Goal: Information Seeking & Learning: Learn about a topic

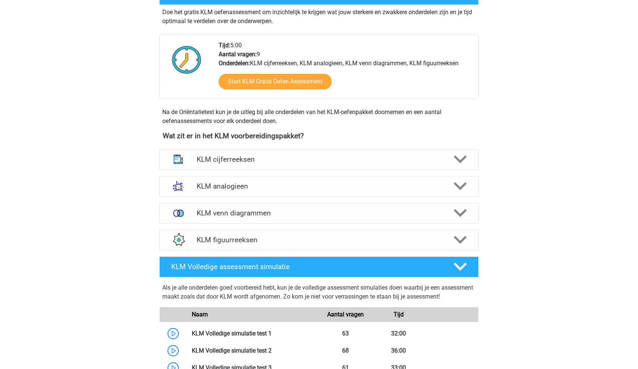
scroll to position [230, 0]
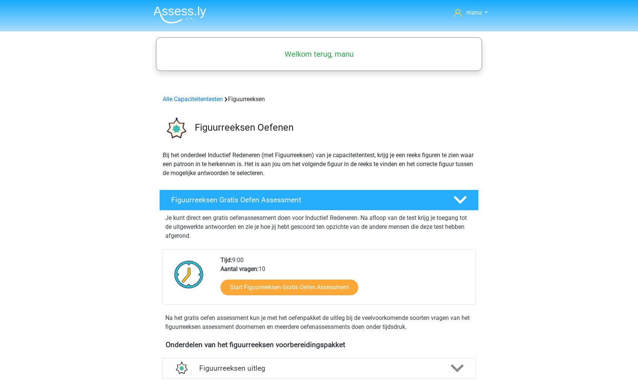
click at [180, 10] on img at bounding box center [179, 15] width 53 height 18
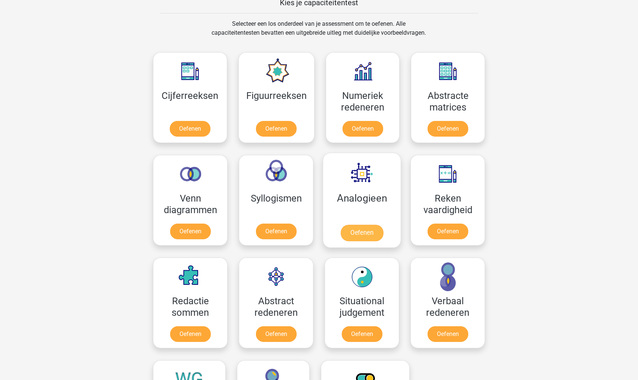
scroll to position [298, 0]
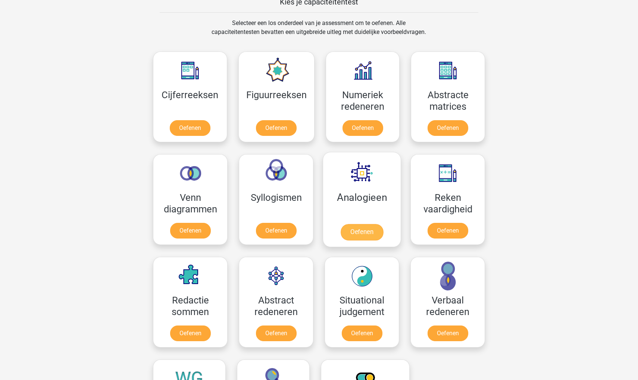
click at [354, 233] on link "Oefenen" at bounding box center [362, 232] width 43 height 16
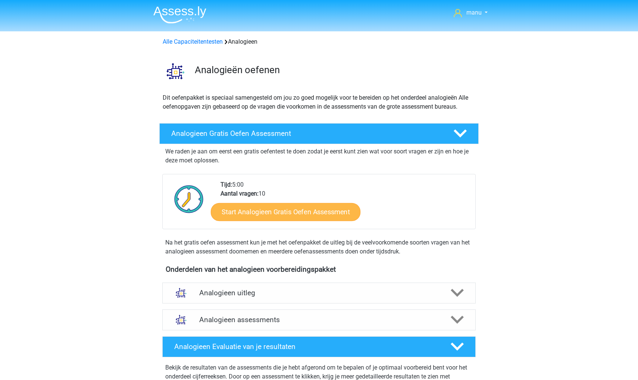
click at [250, 211] on link "Start Analogieen Gratis Oefen Assessment" at bounding box center [286, 212] width 150 height 18
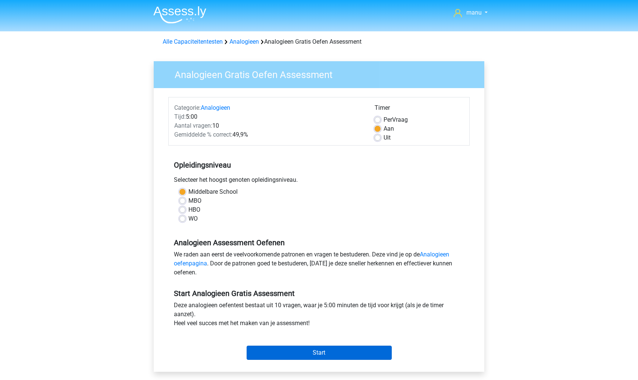
click at [294, 351] on input "Start" at bounding box center [319, 352] width 145 height 14
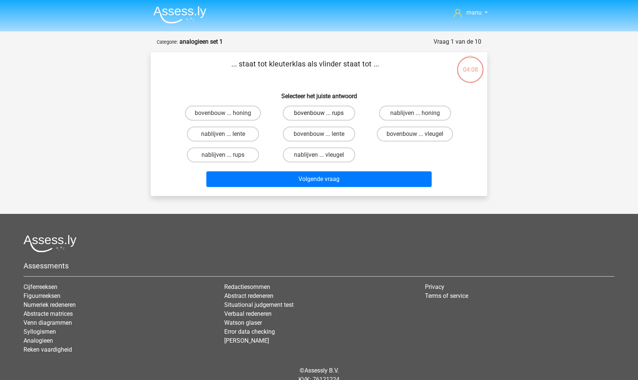
click at [335, 117] on label "bovenbouw ... rups" at bounding box center [319, 113] width 72 height 15
click at [324, 117] on input "bovenbouw ... rups" at bounding box center [321, 115] width 5 height 5
radio input "true"
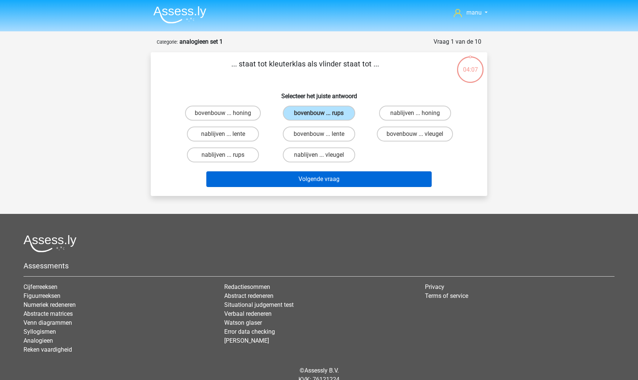
click at [324, 178] on button "Volgende vraag" at bounding box center [319, 179] width 226 height 16
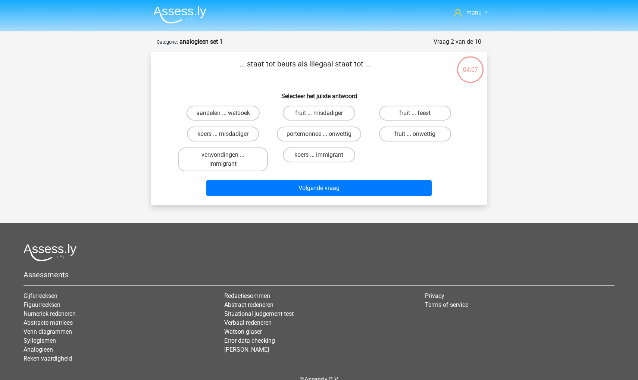
scroll to position [37, 0]
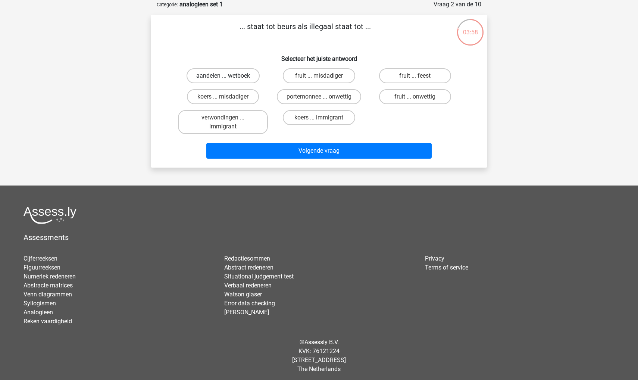
click at [228, 78] on label "aandelen ... wetboek" at bounding box center [223, 75] width 73 height 15
click at [228, 78] on input "aandelen ... wetboek" at bounding box center [225, 78] width 5 height 5
radio input "true"
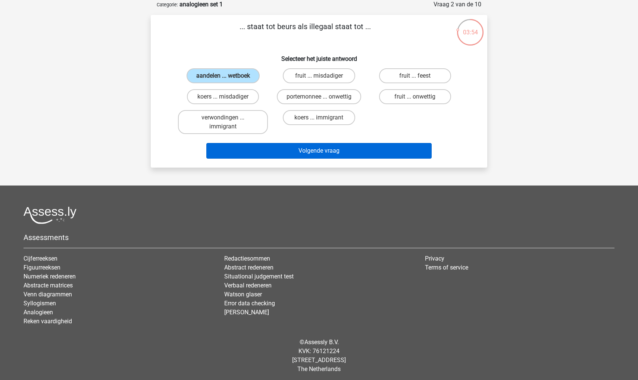
click at [260, 151] on button "Volgende vraag" at bounding box center [319, 151] width 226 height 16
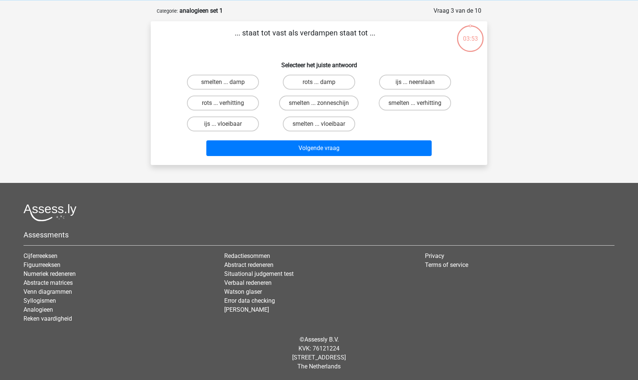
scroll to position [31, 0]
click at [308, 125] on label "smelten ... vloeibaar" at bounding box center [319, 123] width 72 height 15
click at [319, 125] on input "smelten ... vloeibaar" at bounding box center [321, 126] width 5 height 5
radio input "true"
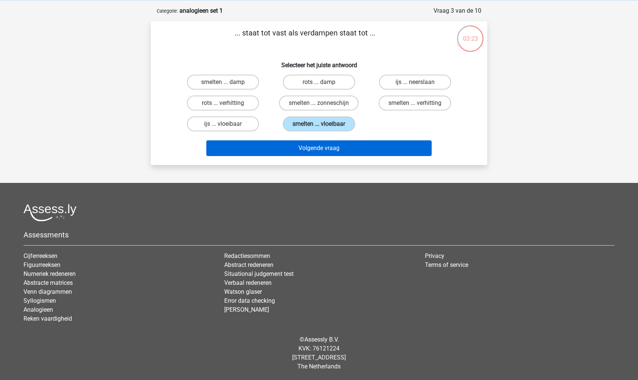
click at [303, 145] on button "Volgende vraag" at bounding box center [319, 148] width 226 height 16
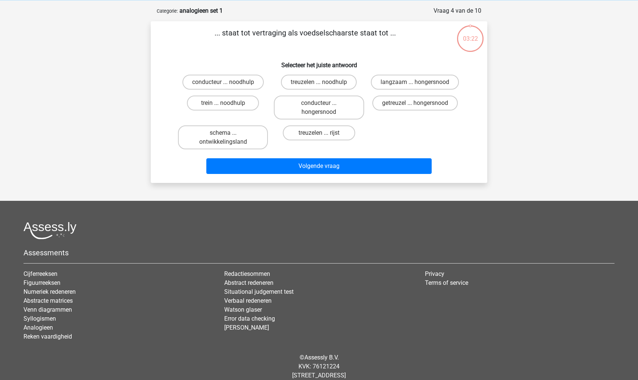
scroll to position [37, 0]
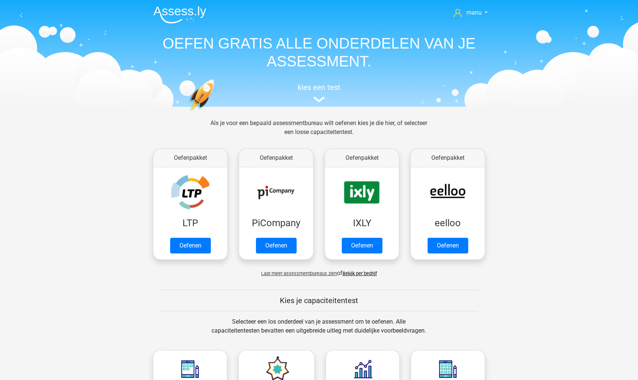
scroll to position [298, 0]
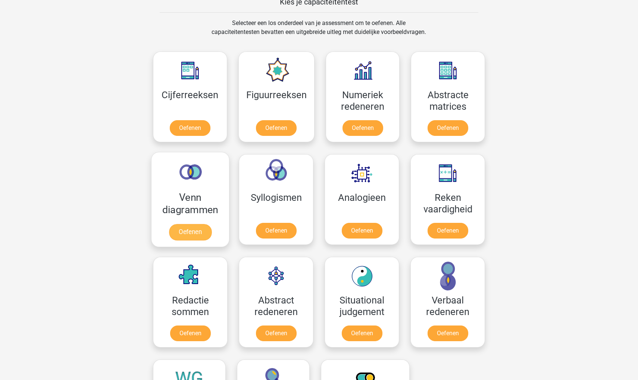
click at [179, 234] on link "Oefenen" at bounding box center [190, 232] width 43 height 16
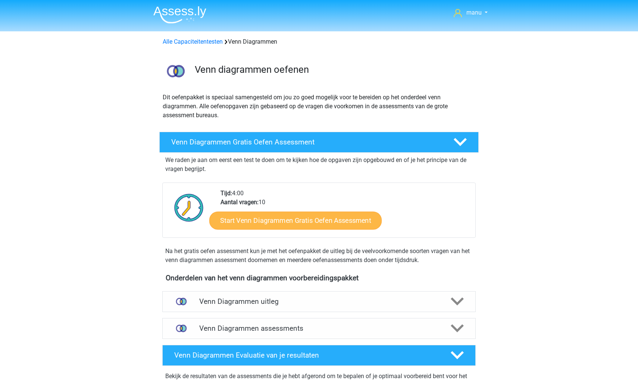
click at [245, 216] on link "Start Venn Diagrammen Gratis Oefen Assessment" at bounding box center [295, 221] width 172 height 18
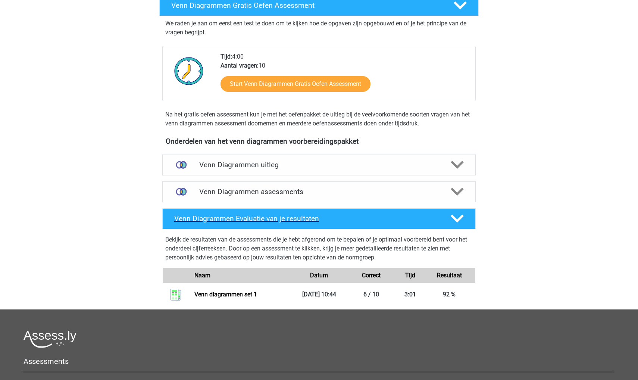
scroll to position [126, 0]
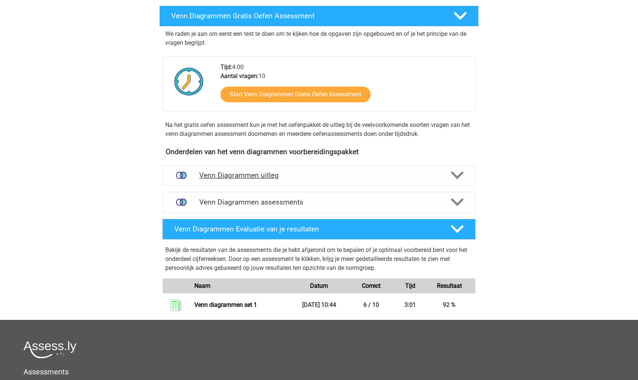
click at [210, 178] on h4 "Venn Diagrammen uitleg" at bounding box center [319, 175] width 240 height 9
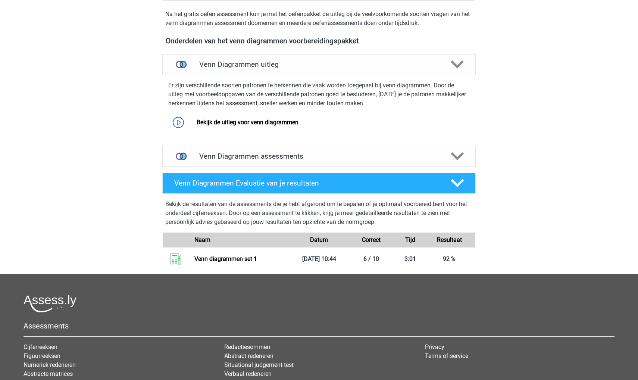
scroll to position [230, 0]
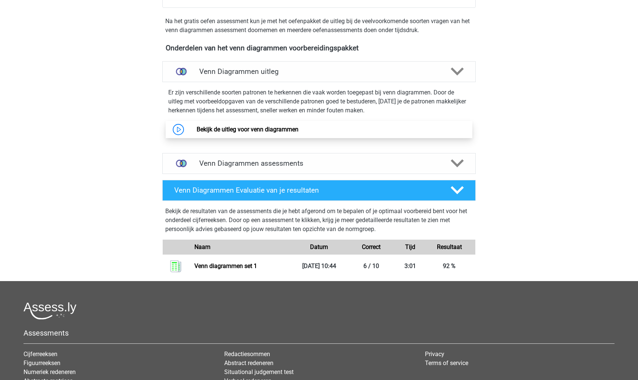
click at [206, 131] on link "Bekijk de uitleg voor venn diagrammen" at bounding box center [248, 129] width 102 height 7
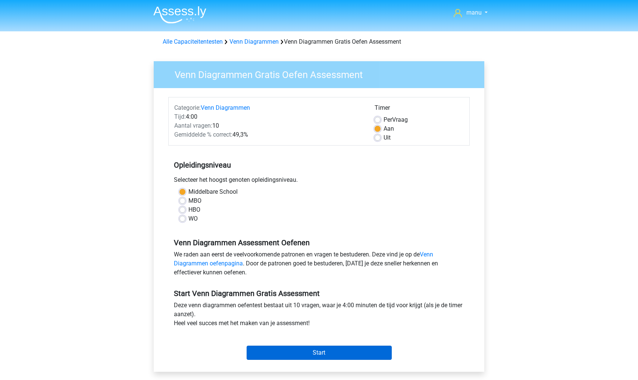
click at [263, 348] on input "Start" at bounding box center [319, 352] width 145 height 14
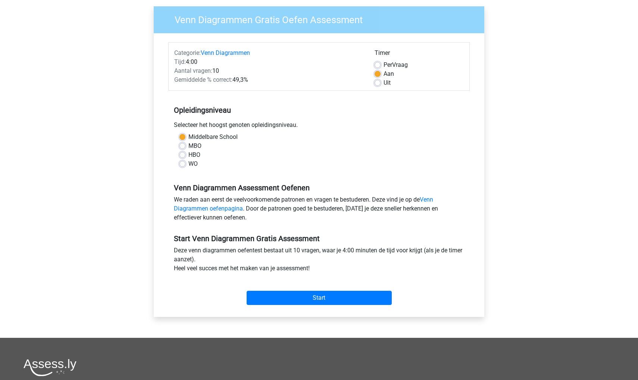
scroll to position [42, 0]
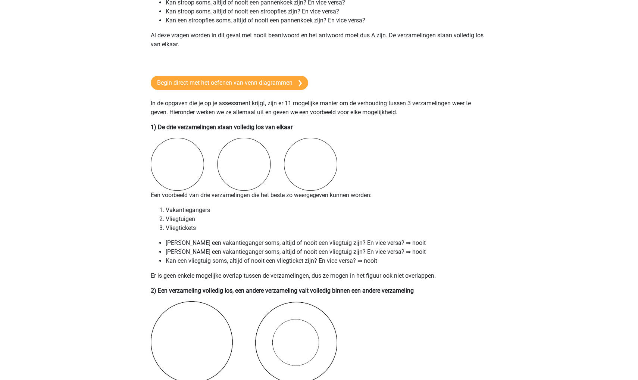
scroll to position [225, 0]
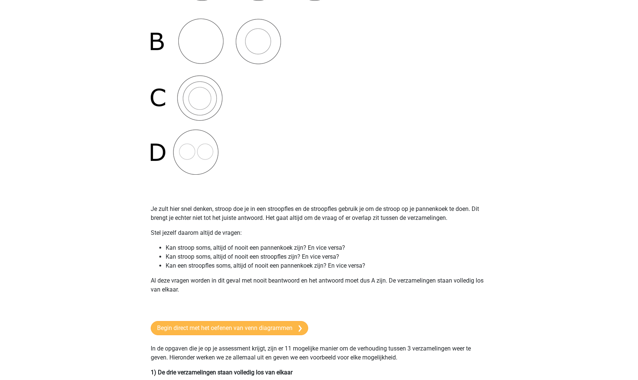
click at [215, 325] on link "Begin direct met het oefenen van venn diagrammen" at bounding box center [229, 328] width 157 height 14
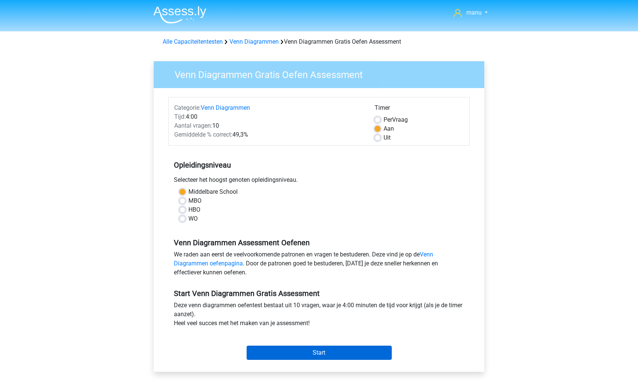
click at [279, 352] on input "Start" at bounding box center [319, 352] width 145 height 14
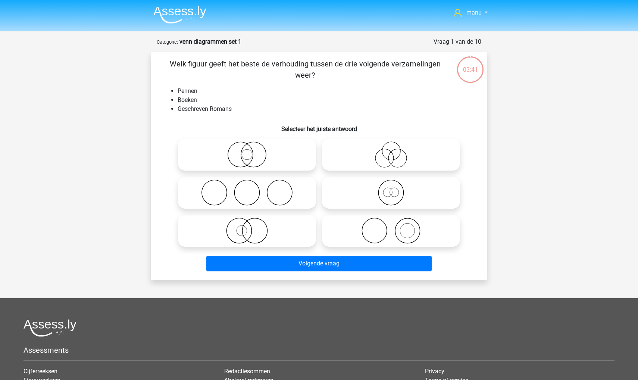
click at [398, 226] on icon at bounding box center [391, 230] width 132 height 26
click at [396, 226] on input "radio" at bounding box center [393, 224] width 5 height 5
radio input "true"
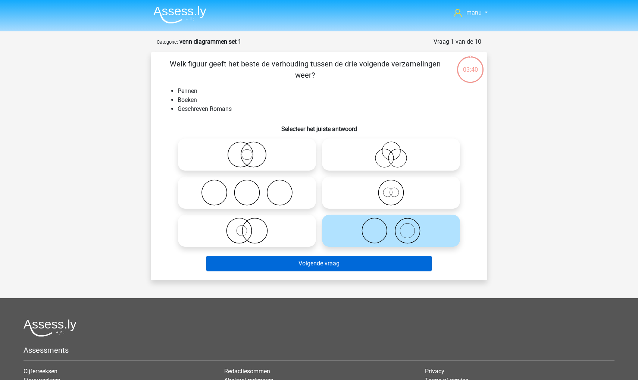
click at [374, 261] on button "Volgende vraag" at bounding box center [319, 264] width 226 height 16
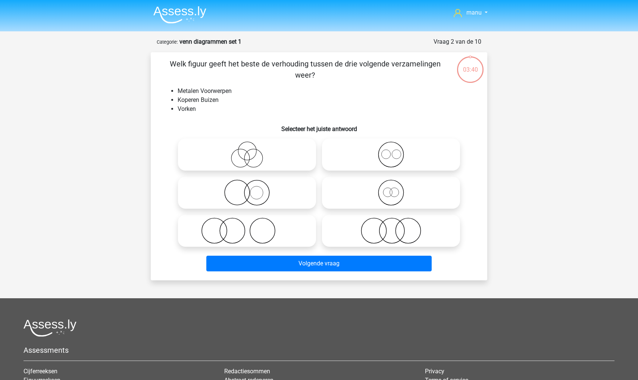
scroll to position [37, 0]
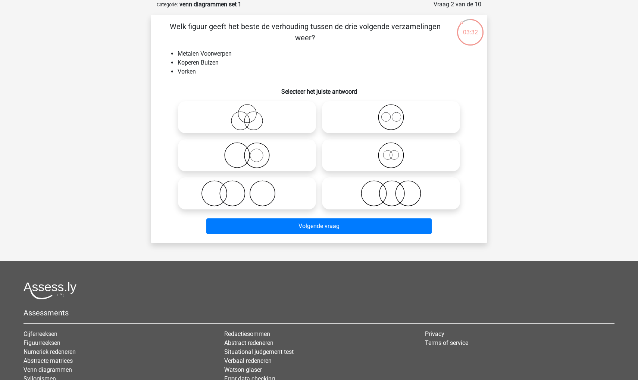
click at [241, 196] on icon at bounding box center [247, 193] width 132 height 26
click at [247, 190] on input "radio" at bounding box center [249, 187] width 5 height 5
radio input "true"
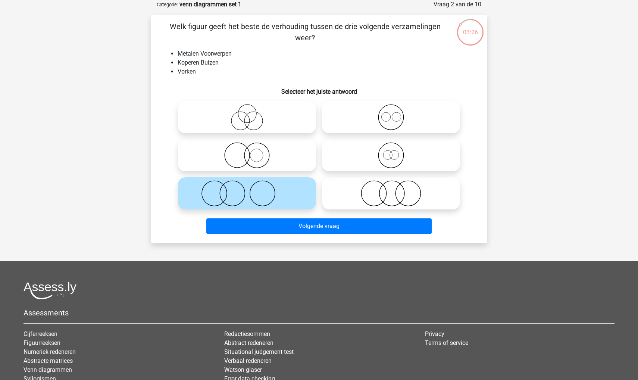
click at [246, 161] on icon at bounding box center [247, 155] width 132 height 26
click at [247, 151] on input "radio" at bounding box center [249, 149] width 5 height 5
radio input "true"
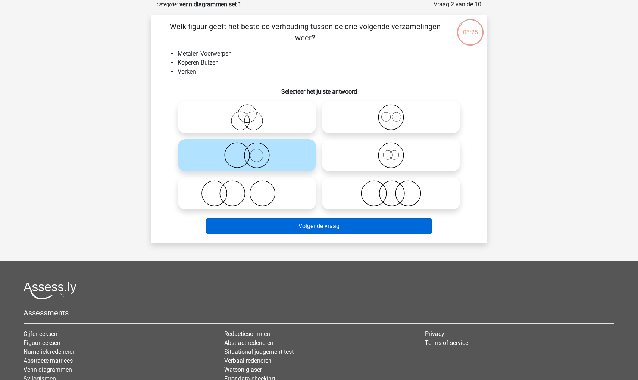
click at [266, 223] on button "Volgende vraag" at bounding box center [319, 226] width 226 height 16
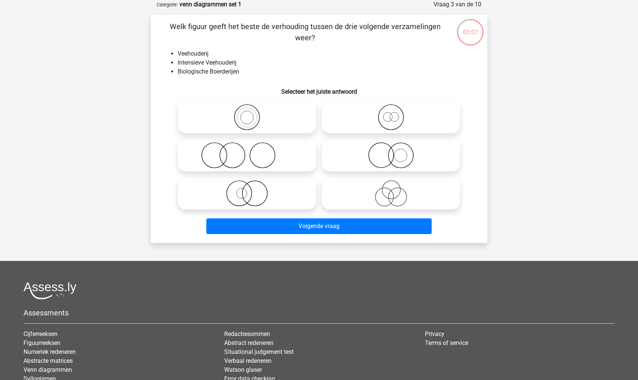
click at [396, 151] on icon at bounding box center [391, 155] width 132 height 26
click at [396, 151] on input "radio" at bounding box center [393, 149] width 5 height 5
radio input "true"
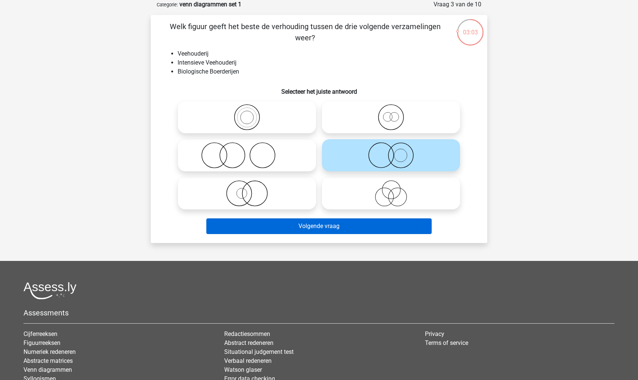
click at [353, 230] on button "Volgende vraag" at bounding box center [319, 226] width 226 height 16
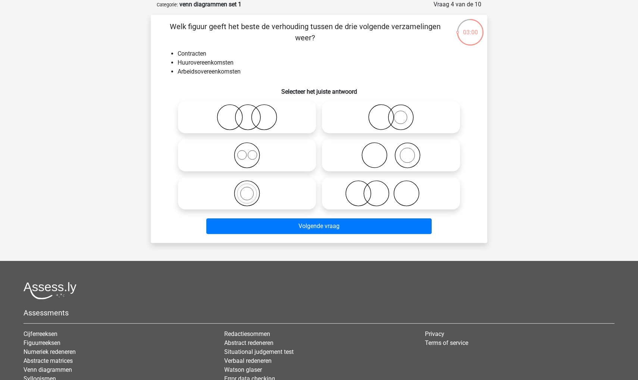
click at [244, 158] on icon at bounding box center [247, 155] width 132 height 26
click at [247, 151] on input "radio" at bounding box center [249, 149] width 5 height 5
radio input "true"
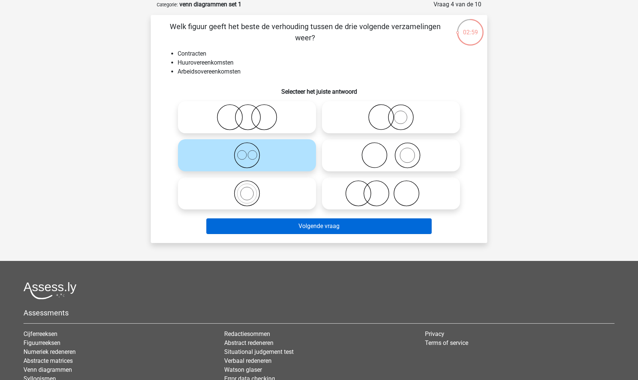
click at [258, 223] on button "Volgende vraag" at bounding box center [319, 226] width 226 height 16
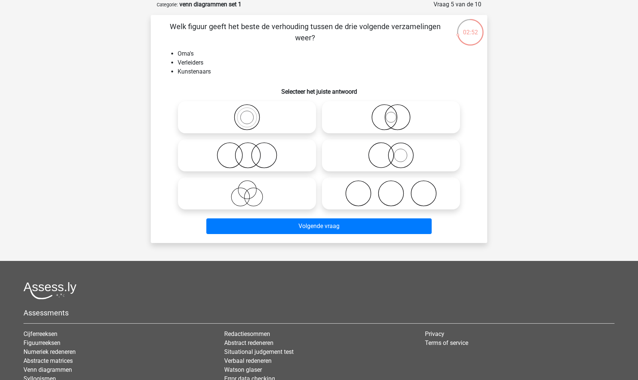
click at [246, 194] on icon at bounding box center [247, 193] width 132 height 26
click at [247, 190] on input "radio" at bounding box center [249, 187] width 5 height 5
radio input "true"
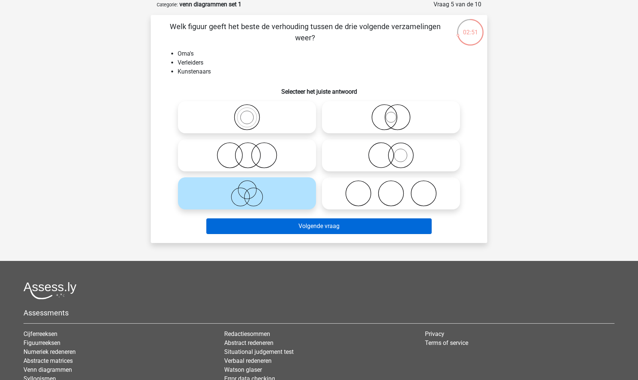
click at [256, 228] on button "Volgende vraag" at bounding box center [319, 226] width 226 height 16
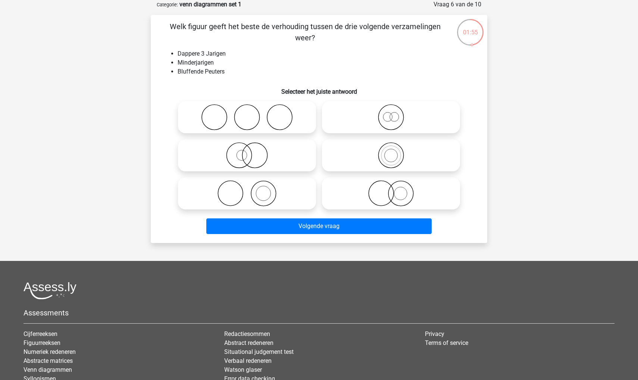
click at [379, 121] on circle at bounding box center [390, 117] width 25 height 25
click at [391, 113] on input "radio" at bounding box center [393, 111] width 5 height 5
radio input "true"
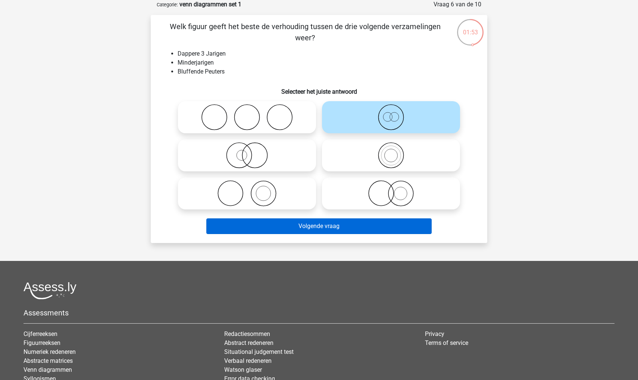
click at [377, 228] on button "Volgende vraag" at bounding box center [319, 226] width 226 height 16
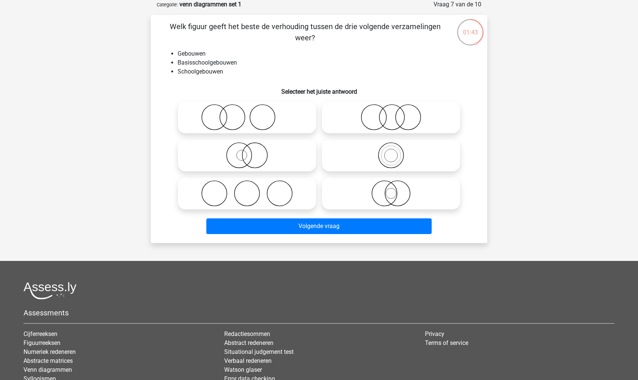
click at [366, 143] on icon at bounding box center [391, 155] width 132 height 26
click at [391, 147] on input "radio" at bounding box center [393, 149] width 5 height 5
radio input "true"
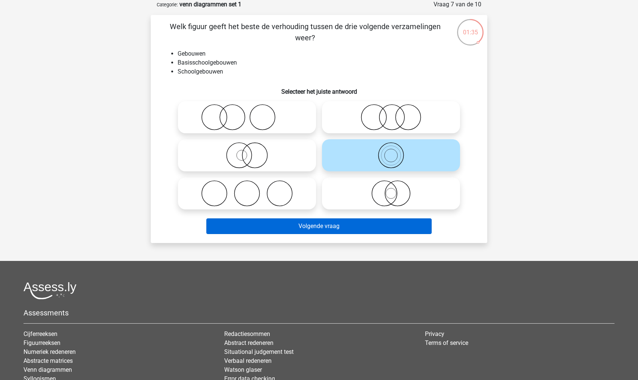
click at [367, 227] on button "Volgende vraag" at bounding box center [319, 226] width 226 height 16
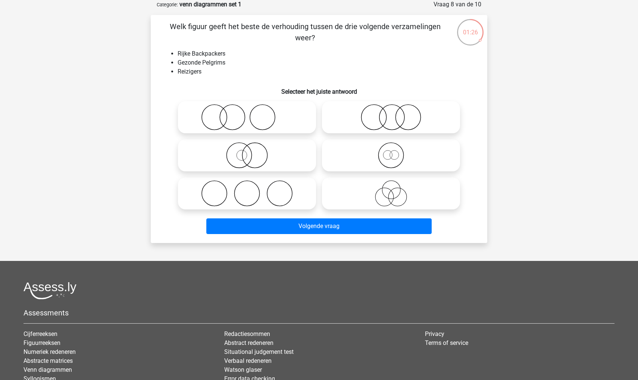
click at [388, 156] on icon at bounding box center [391, 155] width 132 height 26
click at [391, 151] on input "radio" at bounding box center [393, 149] width 5 height 5
radio input "true"
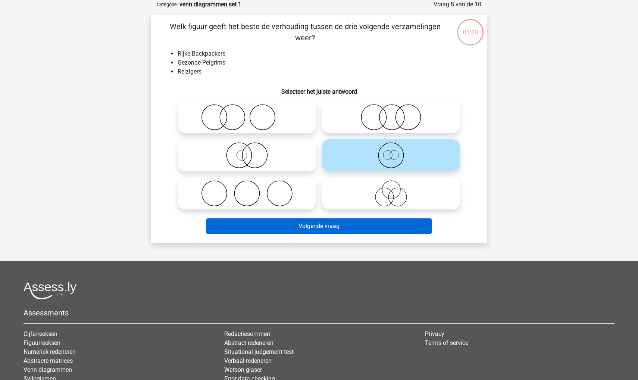
click at [401, 225] on button "Volgende vraag" at bounding box center [319, 226] width 226 height 16
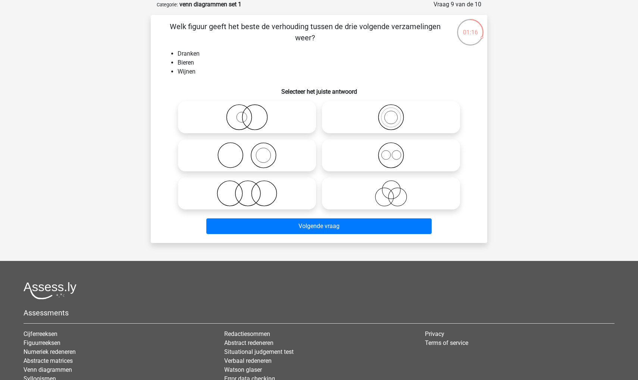
click at [401, 162] on icon at bounding box center [391, 155] width 132 height 26
click at [396, 151] on input "radio" at bounding box center [393, 149] width 5 height 5
radio input "true"
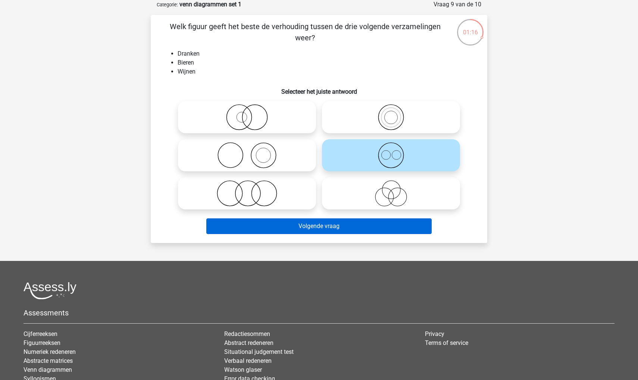
click at [354, 225] on button "Volgende vraag" at bounding box center [319, 226] width 226 height 16
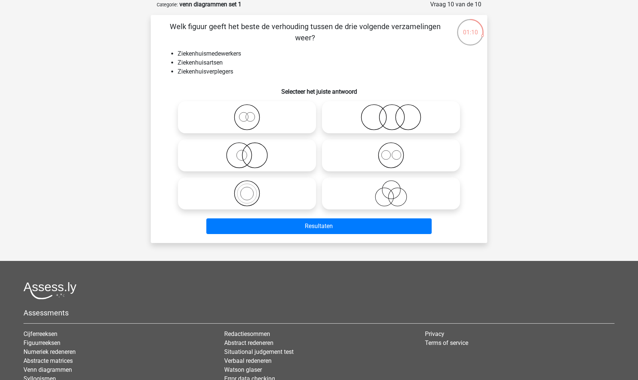
click at [392, 150] on input "radio" at bounding box center [393, 149] width 5 height 5
radio input "true"
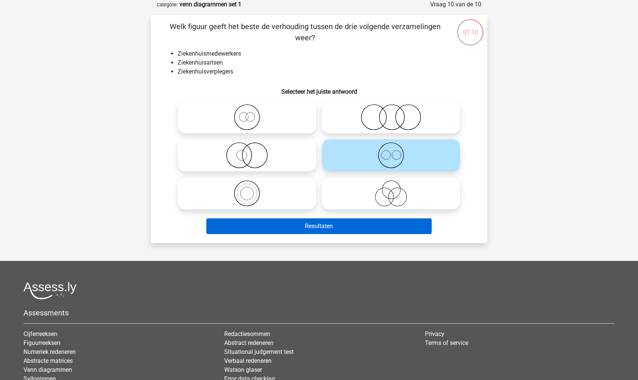
click at [359, 220] on button "Resultaten" at bounding box center [319, 226] width 226 height 16
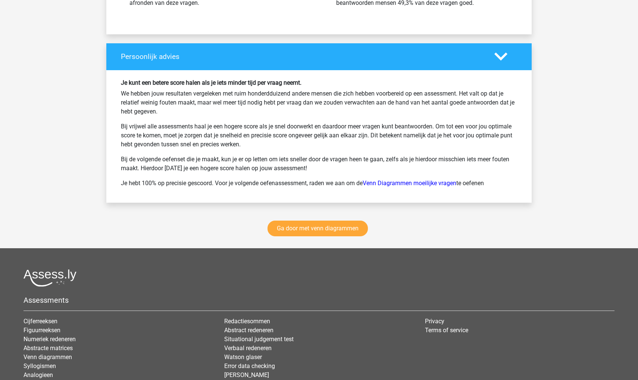
scroll to position [953, 0]
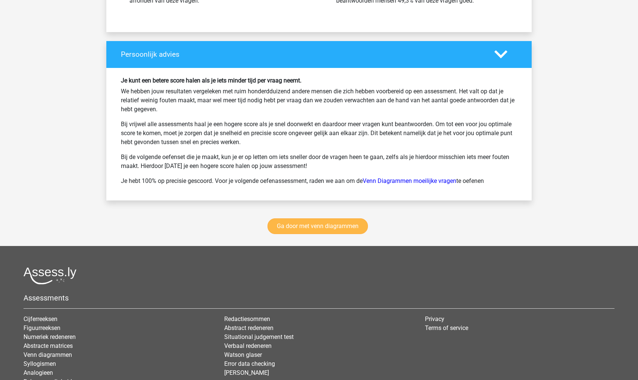
click at [331, 227] on link "Ga door met venn diagrammen" at bounding box center [317, 226] width 100 height 16
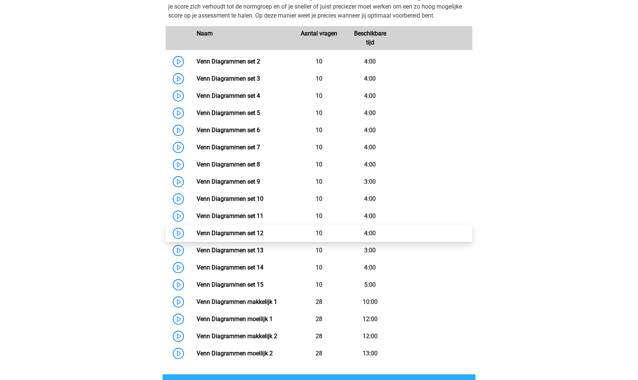
scroll to position [393, 0]
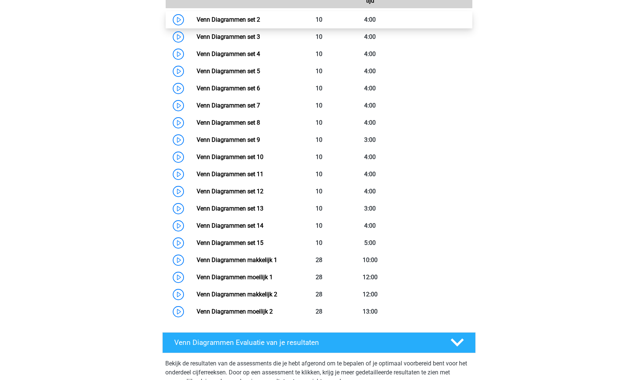
click at [260, 16] on link "Venn Diagrammen set 2" at bounding box center [228, 19] width 63 height 7
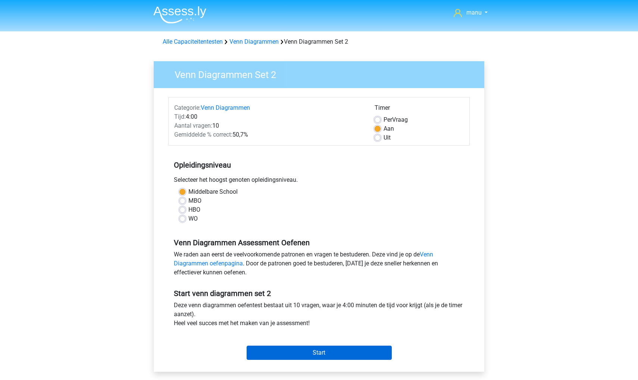
click at [300, 352] on input "Start" at bounding box center [319, 352] width 145 height 14
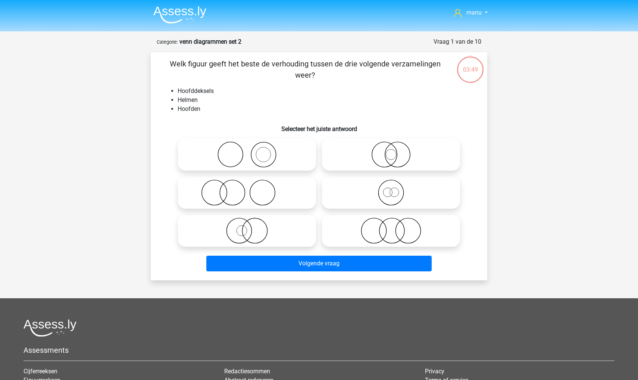
click at [235, 151] on icon at bounding box center [247, 154] width 132 height 26
click at [247, 151] on input "radio" at bounding box center [249, 148] width 5 height 5
radio input "true"
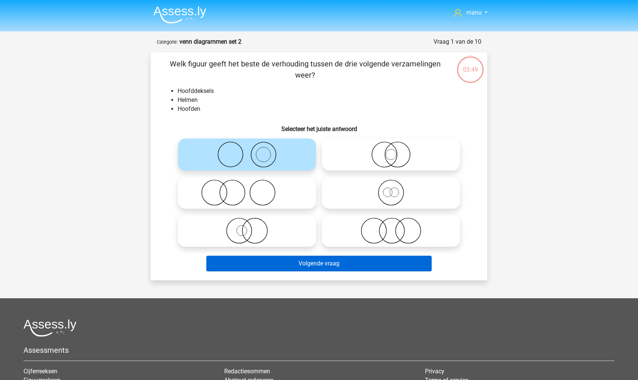
click at [255, 266] on button "Volgende vraag" at bounding box center [319, 264] width 226 height 16
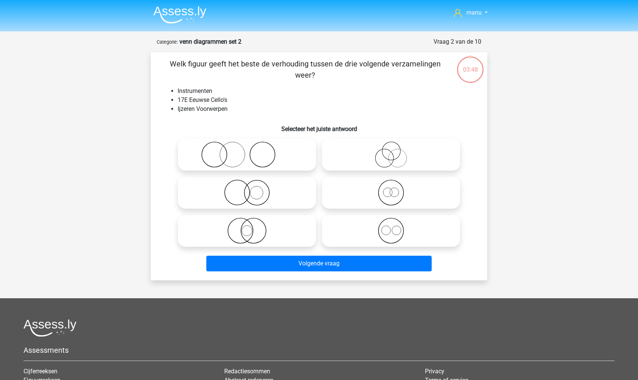
scroll to position [37, 0]
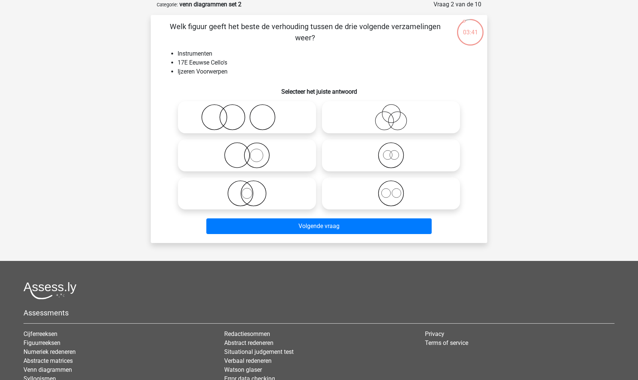
click at [232, 154] on icon at bounding box center [247, 155] width 132 height 26
click at [247, 151] on input "radio" at bounding box center [249, 149] width 5 height 5
radio input "true"
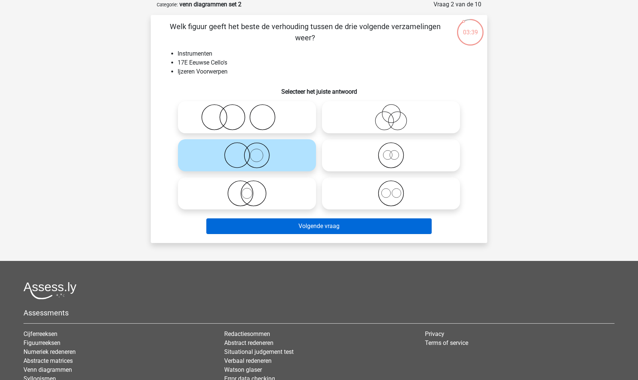
click at [247, 226] on button "Volgende vraag" at bounding box center [319, 226] width 226 height 16
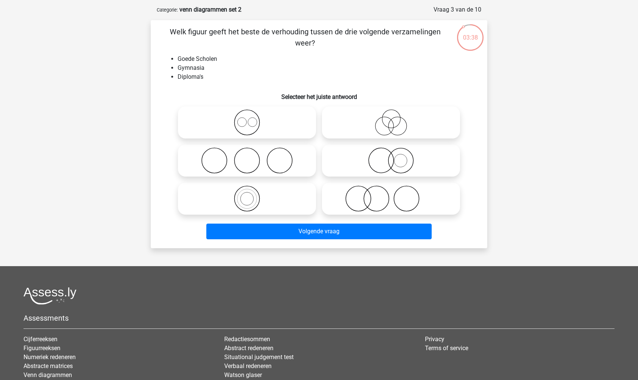
scroll to position [31, 0]
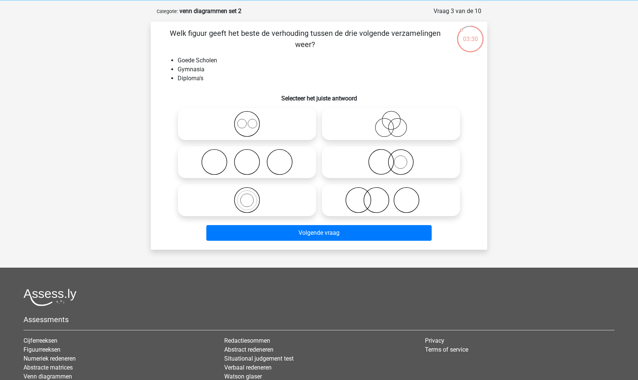
click at [355, 205] on icon at bounding box center [391, 200] width 132 height 26
click at [391, 196] on input "radio" at bounding box center [393, 193] width 5 height 5
radio input "true"
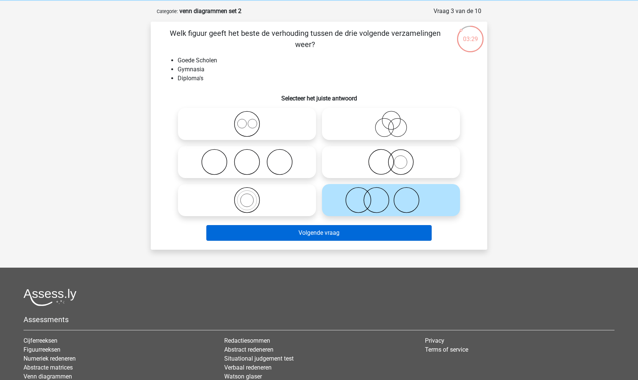
click at [347, 235] on button "Volgende vraag" at bounding box center [319, 233] width 226 height 16
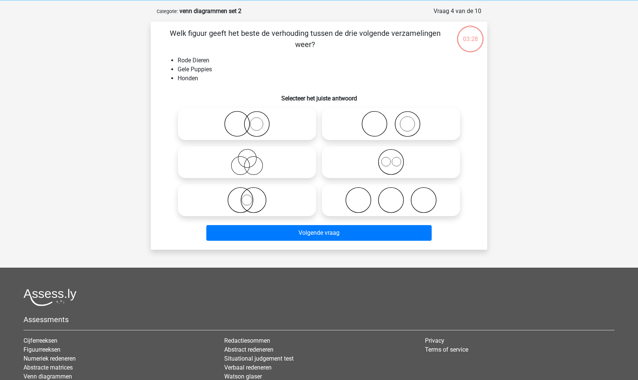
scroll to position [37, 0]
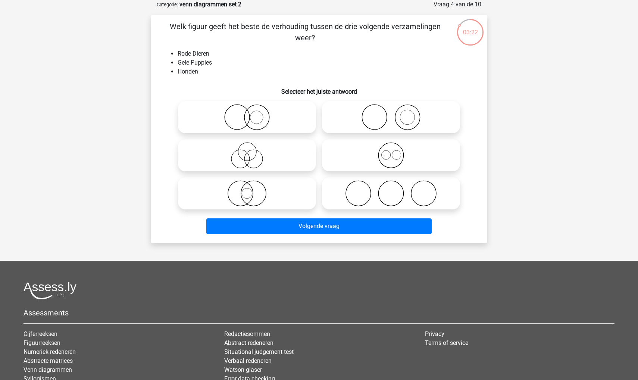
click at [256, 119] on icon at bounding box center [247, 117] width 132 height 26
click at [252, 113] on input "radio" at bounding box center [249, 111] width 5 height 5
radio input "true"
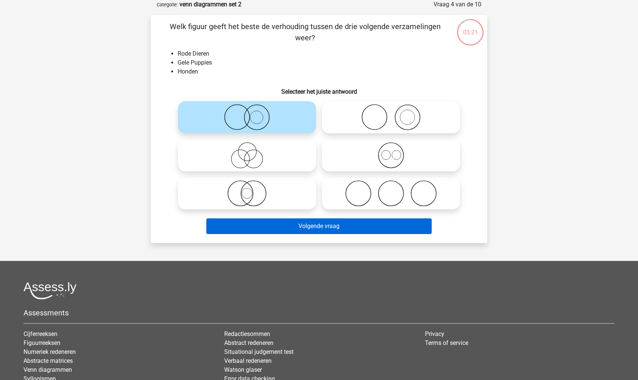
click at [281, 222] on button "Volgende vraag" at bounding box center [319, 226] width 226 height 16
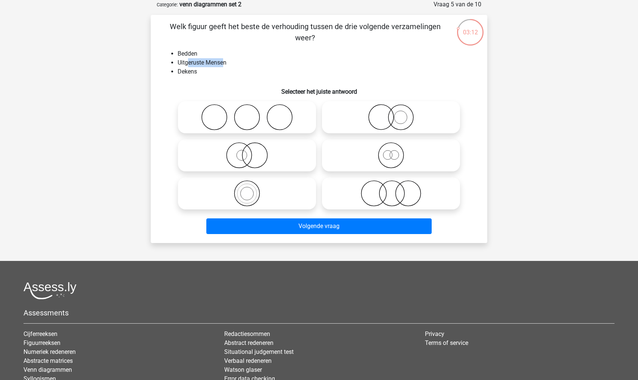
drag, startPoint x: 189, startPoint y: 63, endPoint x: 225, endPoint y: 65, distance: 35.9
click at [225, 65] on li "Uitgeruste Mensen" at bounding box center [327, 62] width 298 height 9
click at [238, 106] on icon at bounding box center [247, 117] width 132 height 26
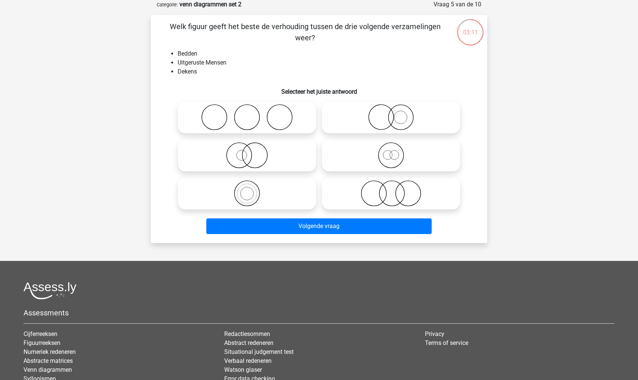
click at [247, 109] on input "radio" at bounding box center [249, 111] width 5 height 5
radio input "true"
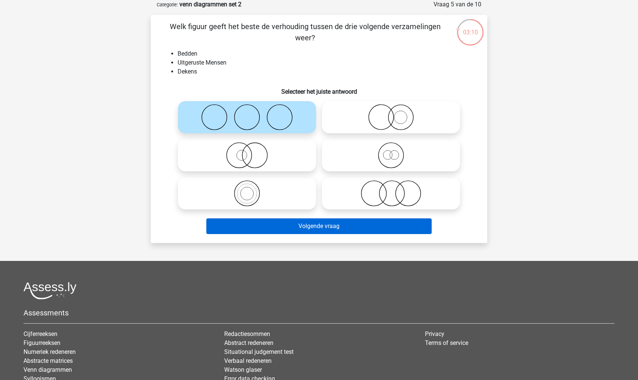
click at [264, 225] on button "Volgende vraag" at bounding box center [319, 226] width 226 height 16
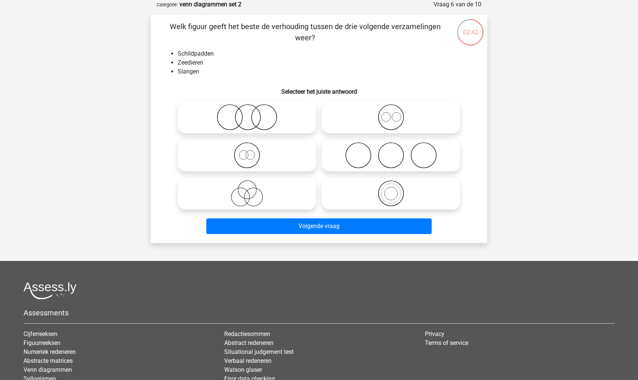
click at [228, 127] on icon at bounding box center [247, 117] width 132 height 26
click at [247, 113] on input "radio" at bounding box center [249, 111] width 5 height 5
radio input "true"
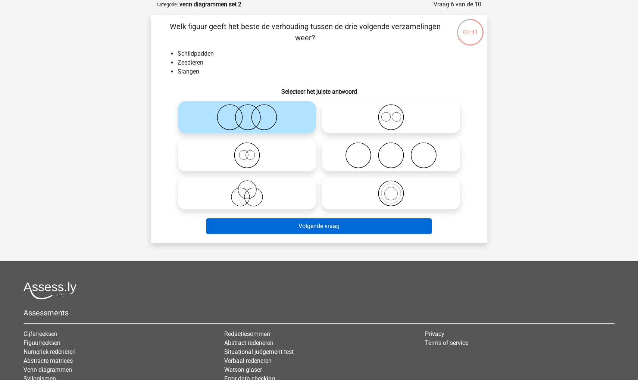
click at [244, 221] on button "Volgende vraag" at bounding box center [319, 226] width 226 height 16
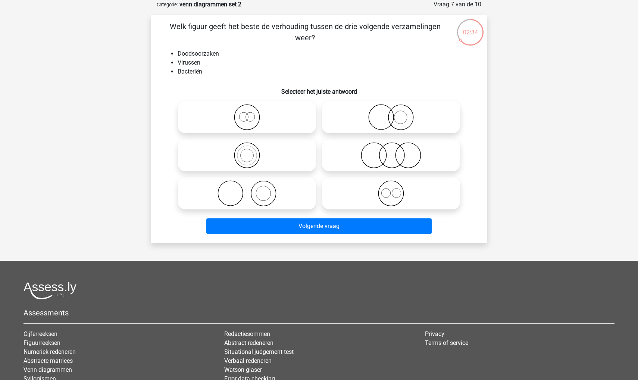
click at [233, 119] on icon at bounding box center [247, 117] width 132 height 26
click at [247, 113] on input "radio" at bounding box center [249, 111] width 5 height 5
radio input "true"
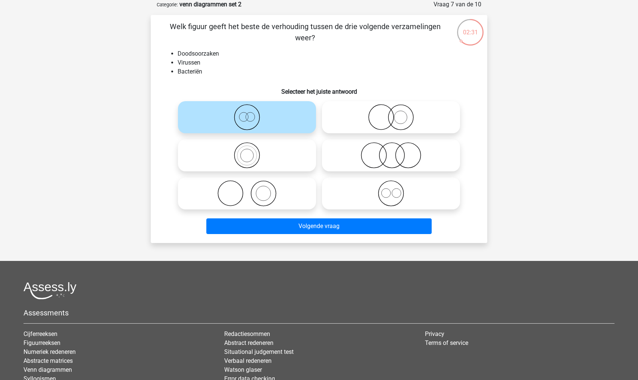
click at [242, 162] on icon at bounding box center [247, 155] width 132 height 26
click at [247, 151] on input "radio" at bounding box center [249, 149] width 5 height 5
radio input "true"
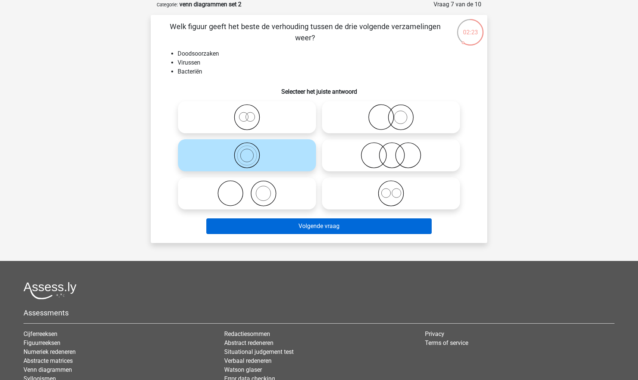
click at [255, 228] on button "Volgende vraag" at bounding box center [319, 226] width 226 height 16
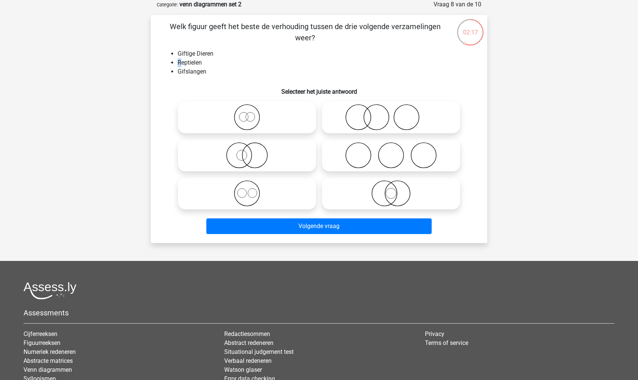
click at [181, 62] on li "Reptielen" at bounding box center [327, 62] width 298 height 9
click at [185, 71] on li "Gifslangen" at bounding box center [327, 71] width 298 height 9
click at [185, 72] on li "Gifslangen" at bounding box center [327, 71] width 298 height 9
click at [181, 60] on li "Reptielen" at bounding box center [327, 62] width 298 height 9
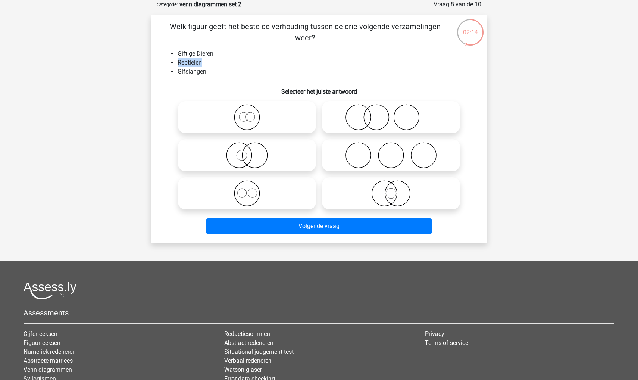
click at [181, 60] on li "Reptielen" at bounding box center [327, 62] width 298 height 9
click at [187, 69] on li "Gifslangen" at bounding box center [327, 71] width 298 height 9
click at [183, 59] on li "Reptielen" at bounding box center [327, 62] width 298 height 9
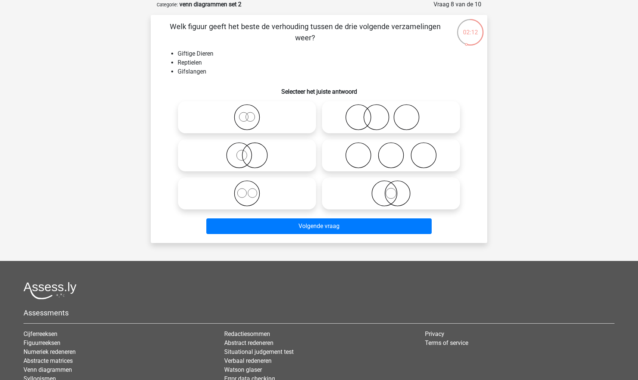
click at [217, 98] on div "Welk figuur geeft het beste de verhouding tussen de drie volgende verzamelingen…" at bounding box center [319, 129] width 331 height 216
click at [387, 198] on icon at bounding box center [391, 193] width 132 height 26
click at [391, 190] on input "radio" at bounding box center [393, 187] width 5 height 5
radio input "true"
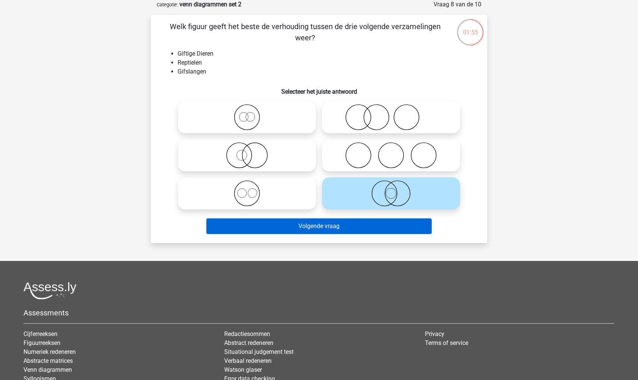
click at [369, 232] on button "Volgende vraag" at bounding box center [319, 226] width 226 height 16
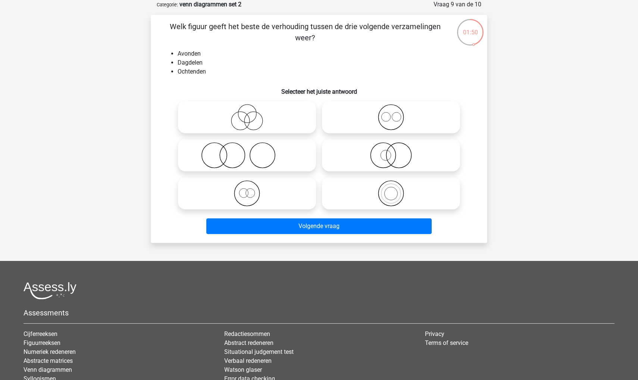
click at [364, 108] on icon at bounding box center [391, 117] width 132 height 26
click at [391, 109] on input "radio" at bounding box center [393, 111] width 5 height 5
radio input "true"
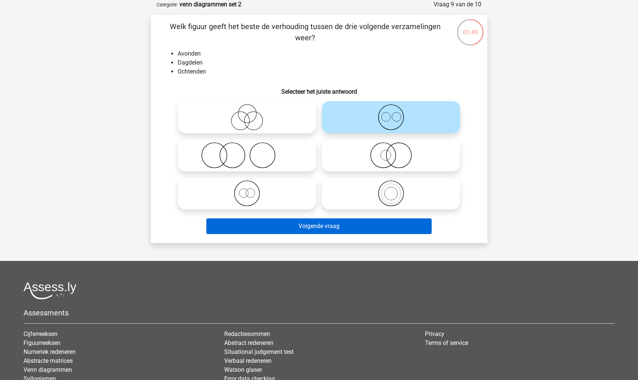
click at [335, 219] on button "Volgende vraag" at bounding box center [319, 226] width 226 height 16
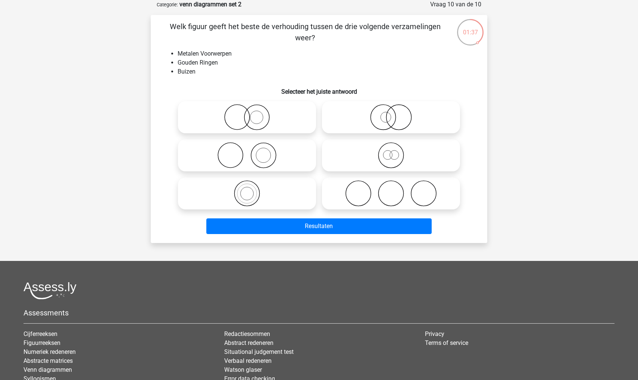
click at [251, 118] on icon at bounding box center [247, 117] width 132 height 26
click at [251, 113] on input "radio" at bounding box center [249, 111] width 5 height 5
radio input "true"
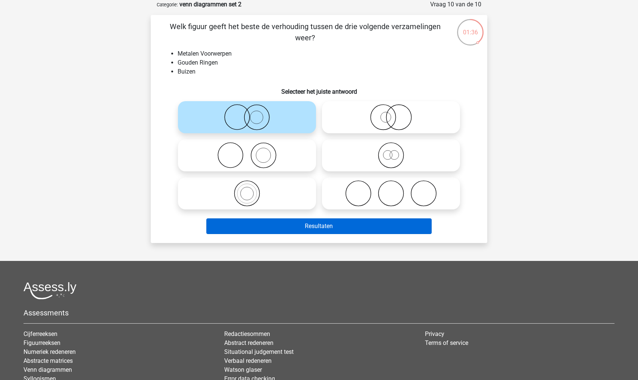
click at [248, 226] on button "Resultaten" at bounding box center [319, 226] width 226 height 16
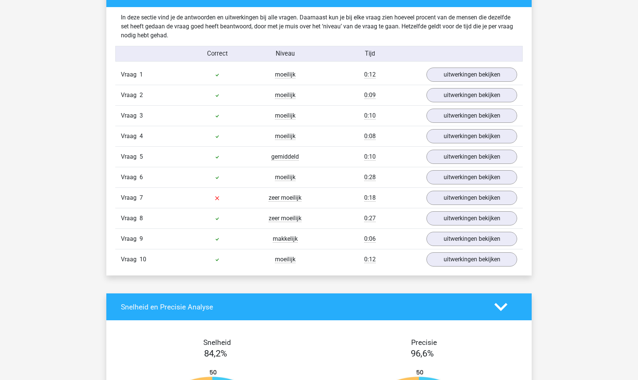
scroll to position [450, 0]
click at [443, 201] on link "uitwerkingen bekijken" at bounding box center [472, 198] width 104 height 16
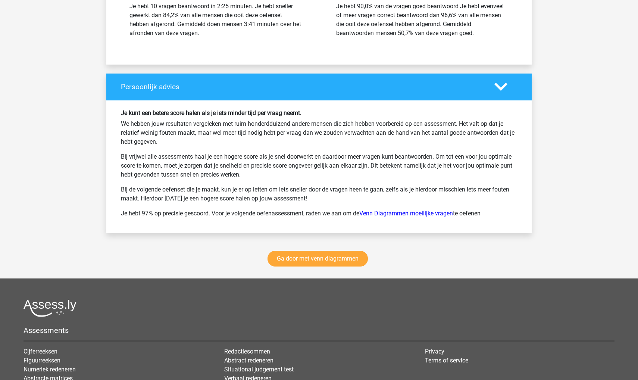
scroll to position [1222, 0]
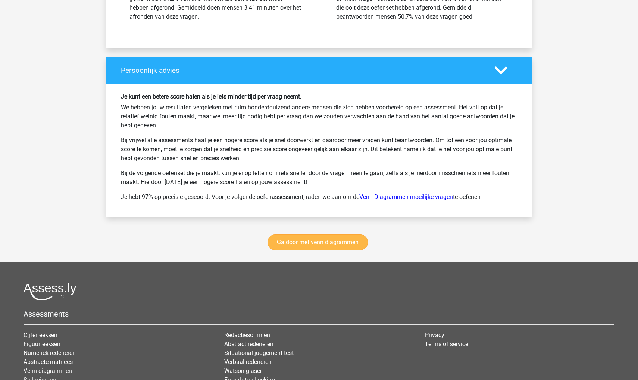
click at [306, 244] on link "Ga door met venn diagrammen" at bounding box center [317, 242] width 100 height 16
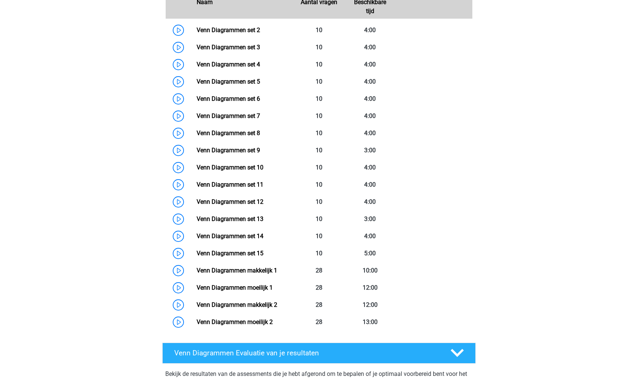
scroll to position [339, 0]
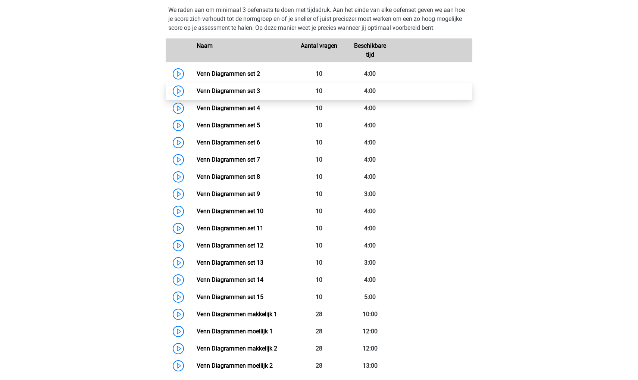
click at [260, 89] on link "Venn Diagrammen set 3" at bounding box center [228, 90] width 63 height 7
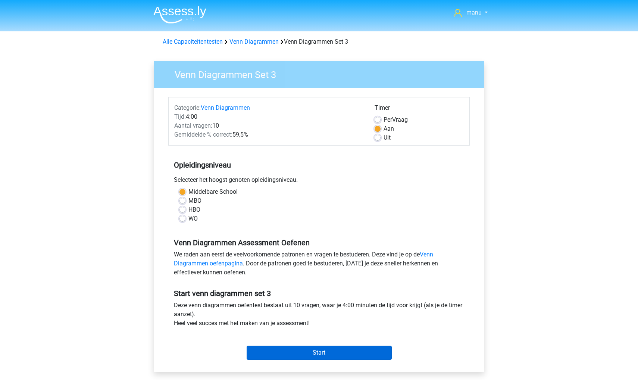
click at [293, 348] on input "Start" at bounding box center [319, 352] width 145 height 14
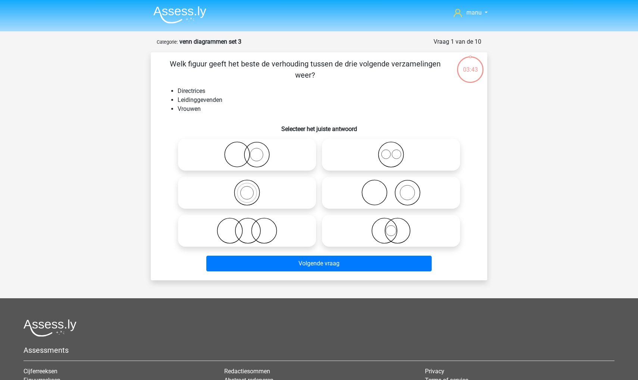
click at [248, 226] on input "radio" at bounding box center [249, 224] width 5 height 5
radio input "true"
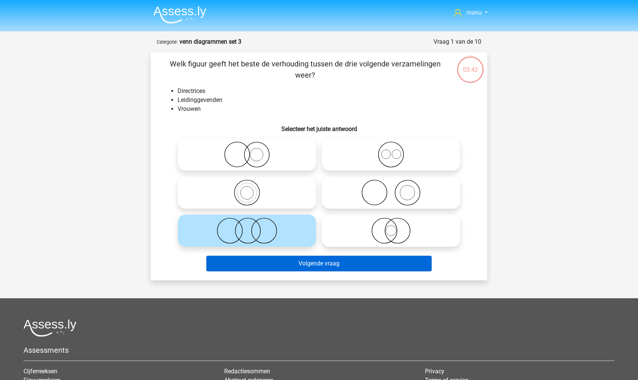
click at [247, 268] on button "Volgende vraag" at bounding box center [319, 264] width 226 height 16
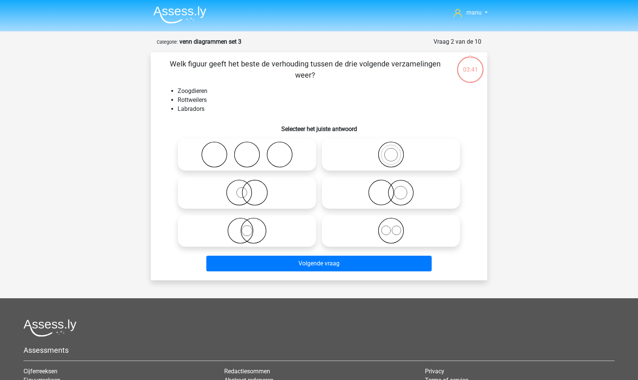
scroll to position [37, 0]
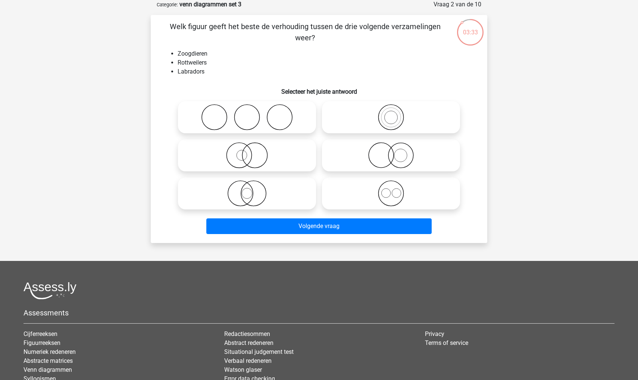
click at [369, 206] on icon at bounding box center [391, 193] width 132 height 26
click at [391, 190] on input "radio" at bounding box center [393, 187] width 5 height 5
radio input "true"
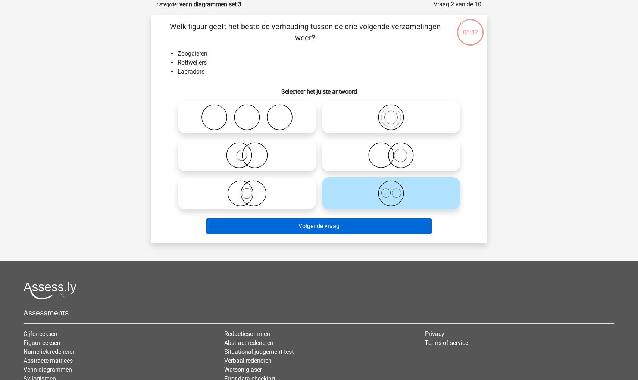
click at [338, 220] on button "Volgende vraag" at bounding box center [319, 226] width 226 height 16
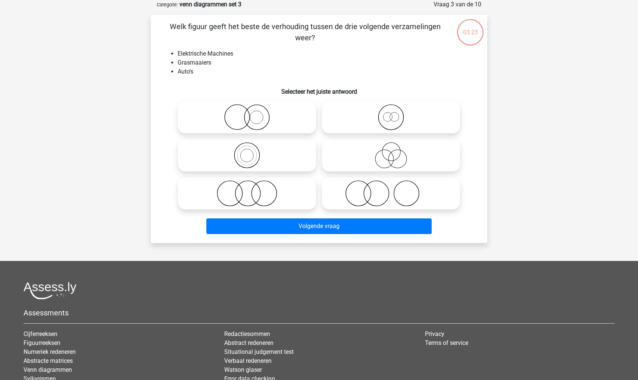
click at [249, 191] on icon at bounding box center [247, 193] width 132 height 26
click at [249, 190] on input "radio" at bounding box center [249, 187] width 5 height 5
radio input "true"
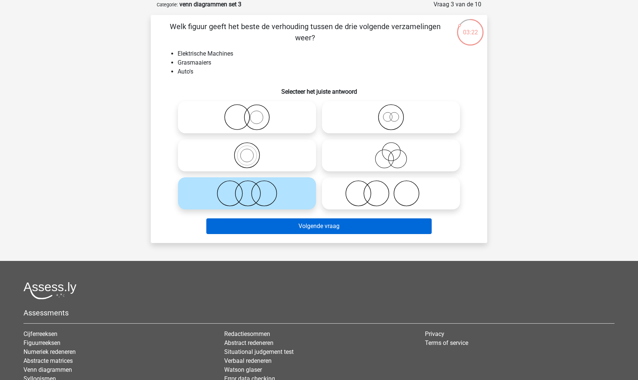
click at [258, 231] on button "Volgende vraag" at bounding box center [319, 226] width 226 height 16
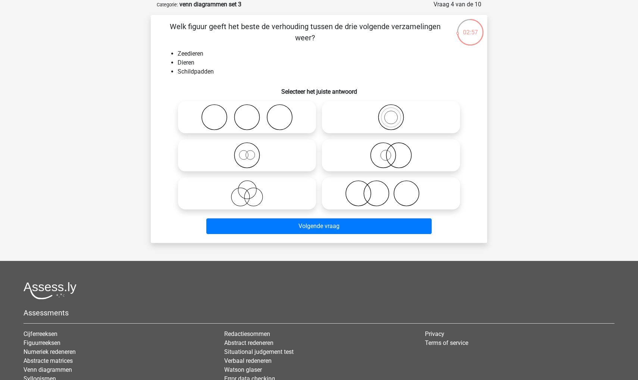
click at [370, 123] on icon at bounding box center [391, 117] width 132 height 26
click at [391, 113] on input "radio" at bounding box center [393, 111] width 5 height 5
radio input "true"
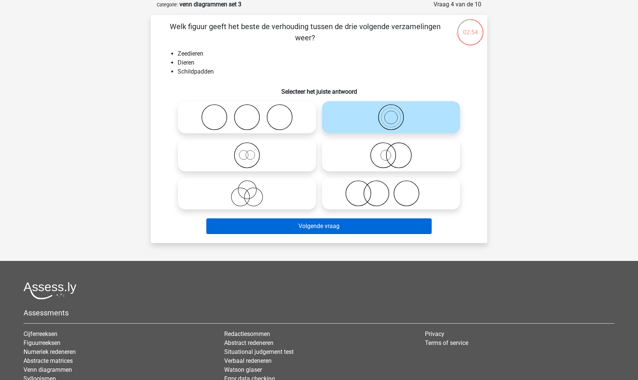
click at [346, 229] on button "Volgende vraag" at bounding box center [319, 226] width 226 height 16
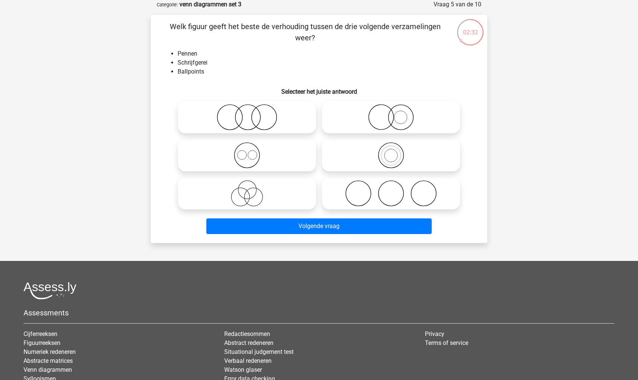
click at [348, 157] on icon at bounding box center [391, 155] width 132 height 26
click at [391, 151] on input "radio" at bounding box center [393, 149] width 5 height 5
radio input "true"
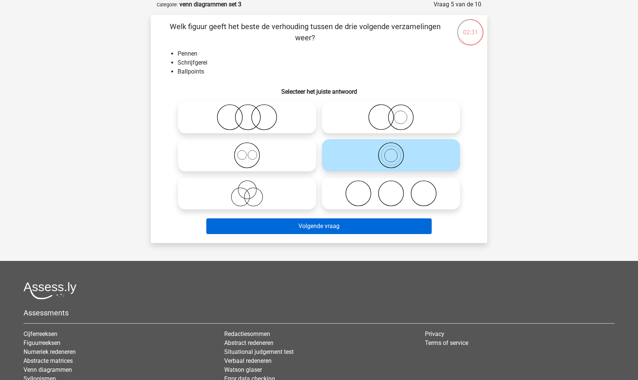
click at [327, 231] on button "Volgende vraag" at bounding box center [319, 226] width 226 height 16
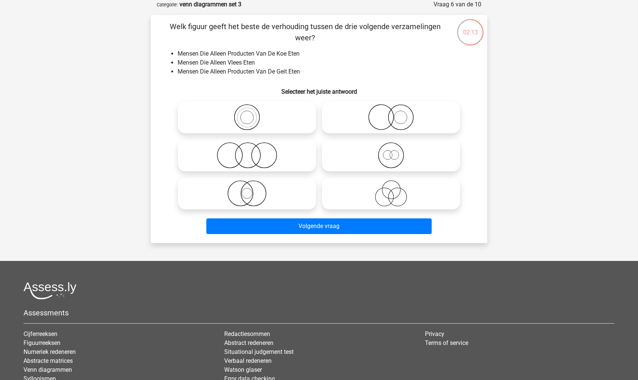
click at [216, 160] on icon at bounding box center [247, 155] width 132 height 26
click at [247, 151] on input "radio" at bounding box center [249, 149] width 5 height 5
radio input "true"
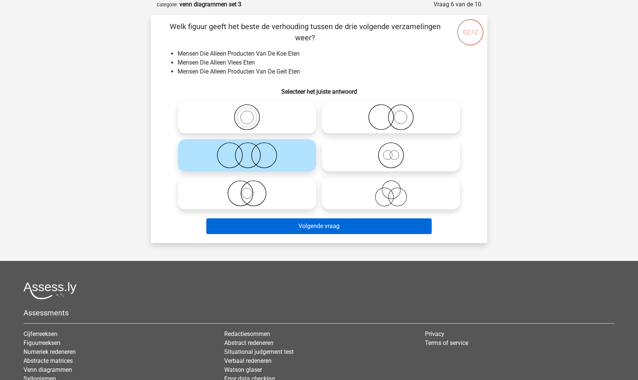
click at [252, 222] on button "Volgende vraag" at bounding box center [319, 226] width 226 height 16
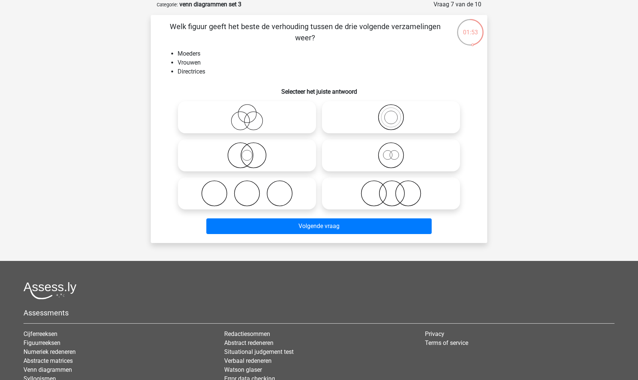
click at [379, 163] on icon at bounding box center [391, 155] width 132 height 26
click at [391, 151] on input "radio" at bounding box center [393, 149] width 5 height 5
radio input "true"
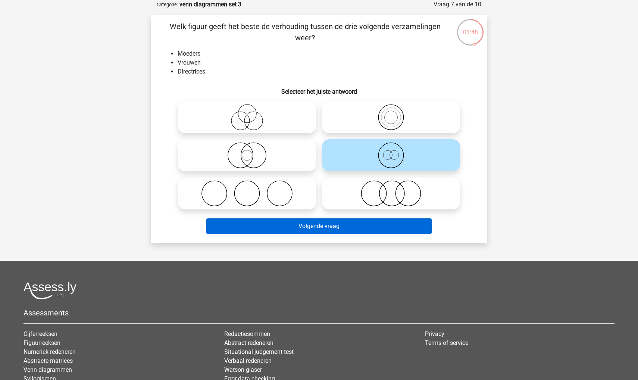
click at [316, 224] on button "Volgende vraag" at bounding box center [319, 226] width 226 height 16
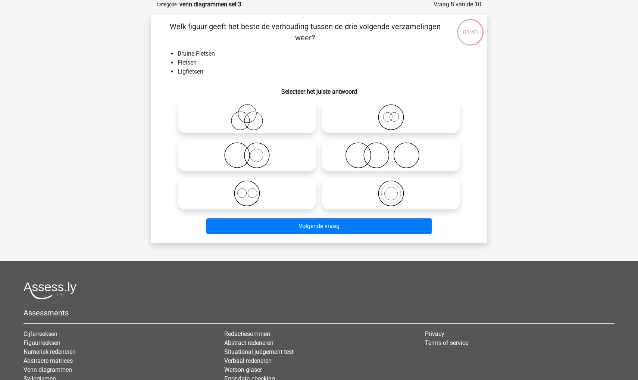
click at [354, 120] on icon at bounding box center [391, 117] width 132 height 26
click at [391, 113] on input "radio" at bounding box center [393, 111] width 5 height 5
radio input "true"
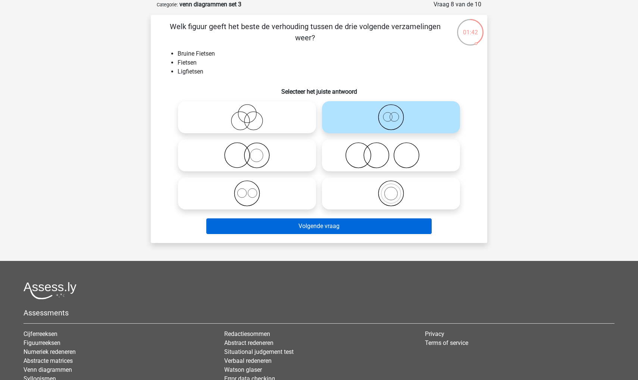
click at [307, 220] on button "Volgende vraag" at bounding box center [319, 226] width 226 height 16
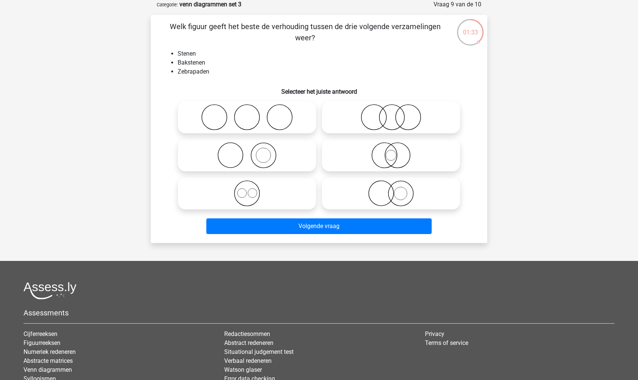
click at [234, 152] on icon at bounding box center [247, 155] width 132 height 26
click at [247, 151] on input "radio" at bounding box center [249, 149] width 5 height 5
radio input "true"
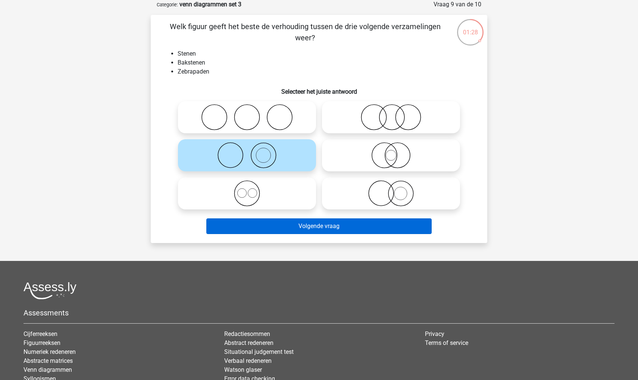
click at [232, 226] on button "Volgende vraag" at bounding box center [319, 226] width 226 height 16
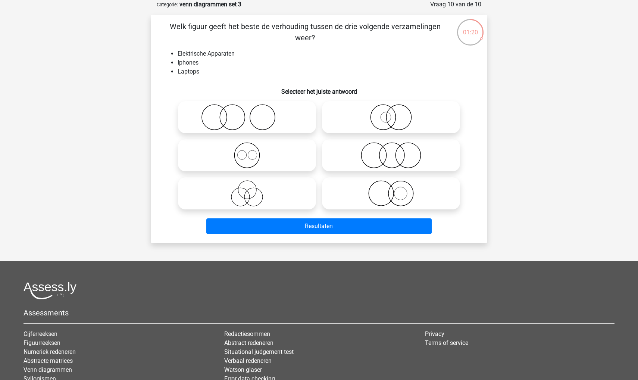
click at [244, 157] on icon at bounding box center [247, 155] width 132 height 26
click at [247, 151] on input "radio" at bounding box center [249, 149] width 5 height 5
radio input "true"
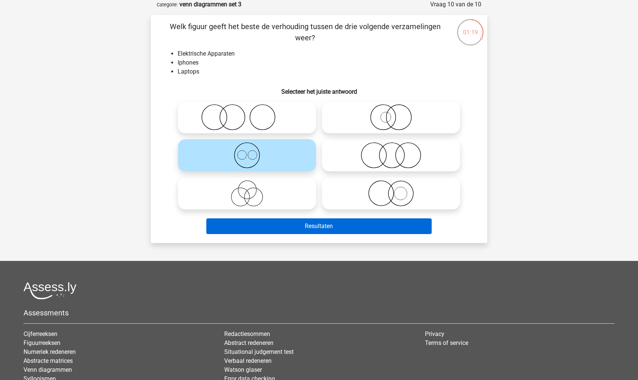
click at [244, 230] on button "Resultaten" at bounding box center [319, 226] width 226 height 16
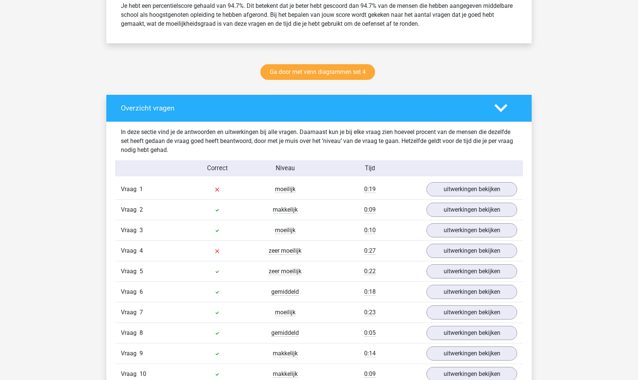
scroll to position [338, 0]
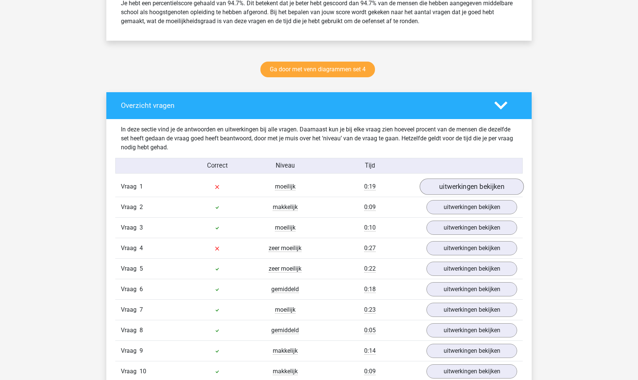
click at [473, 189] on link "uitwerkingen bekijken" at bounding box center [472, 187] width 104 height 16
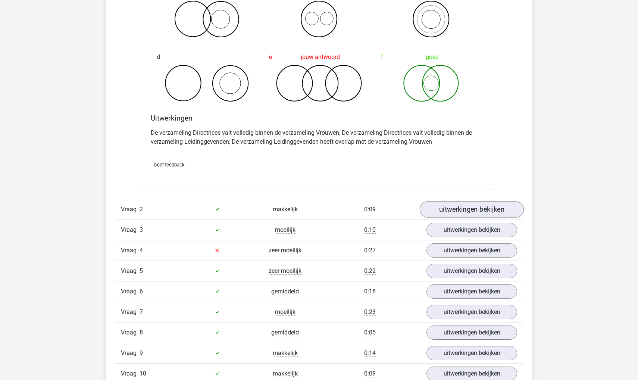
scroll to position [624, 0]
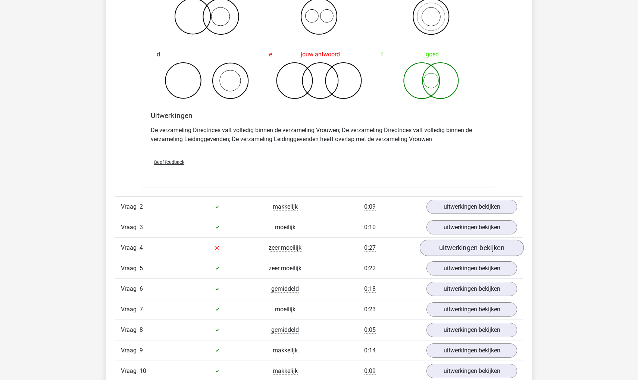
click at [460, 249] on link "uitwerkingen bekijken" at bounding box center [472, 248] width 104 height 16
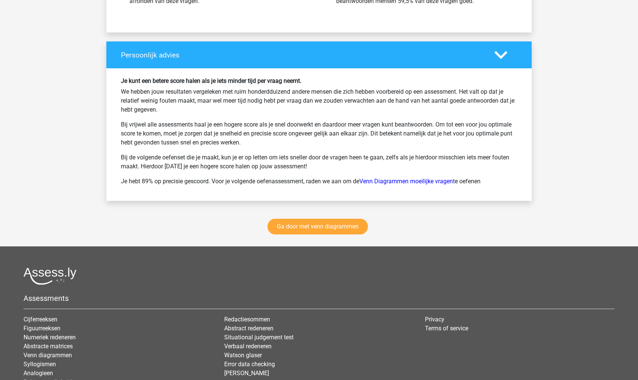
scroll to position [1556, 0]
click at [329, 225] on link "Ga door met venn diagrammen" at bounding box center [317, 226] width 100 height 16
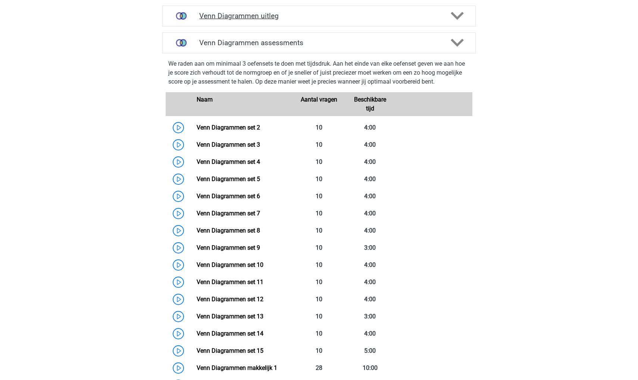
scroll to position [381, 0]
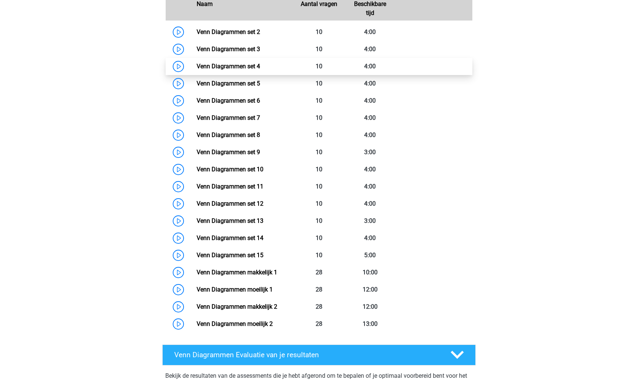
click at [255, 63] on link "Venn Diagrammen set 4" at bounding box center [228, 66] width 63 height 7
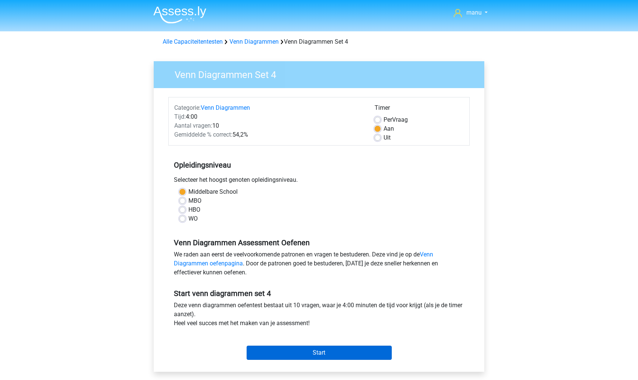
click at [275, 354] on input "Start" at bounding box center [319, 352] width 145 height 14
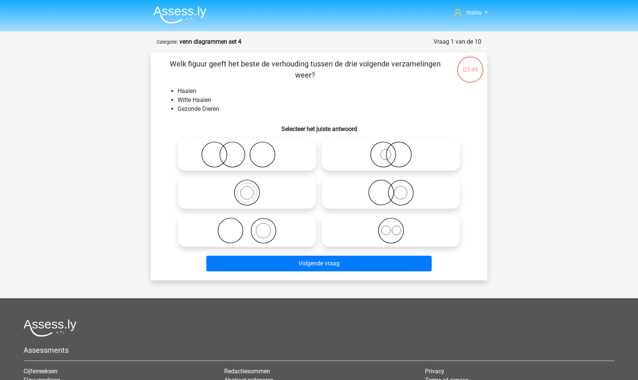
click at [378, 152] on icon at bounding box center [391, 154] width 132 height 26
click at [391, 151] on input "radio" at bounding box center [393, 148] width 5 height 5
radio input "true"
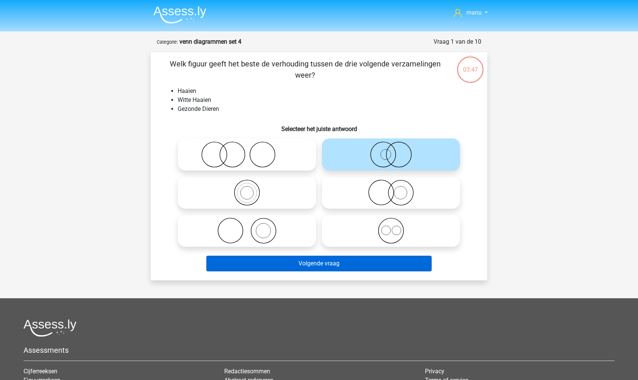
click at [344, 259] on button "Volgende vraag" at bounding box center [319, 264] width 226 height 16
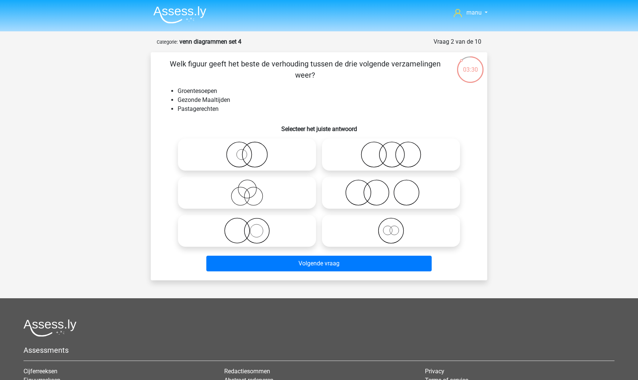
click at [236, 235] on icon at bounding box center [247, 230] width 132 height 26
click at [247, 227] on input "radio" at bounding box center [249, 224] width 5 height 5
radio input "true"
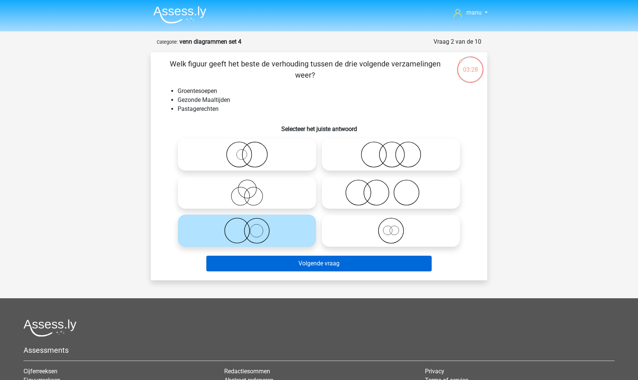
click at [239, 271] on button "Volgende vraag" at bounding box center [319, 264] width 226 height 16
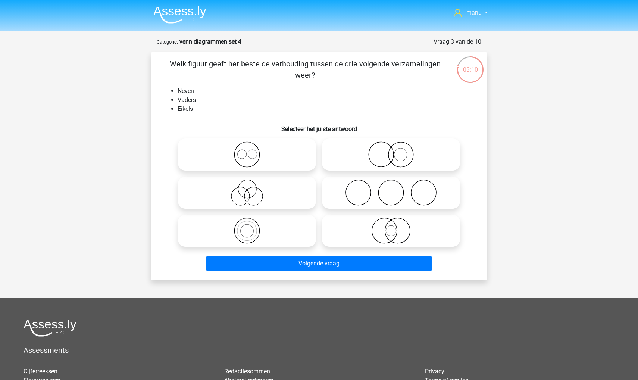
click at [246, 197] on icon at bounding box center [247, 192] width 132 height 26
click at [247, 189] on input "radio" at bounding box center [249, 186] width 5 height 5
radio input "true"
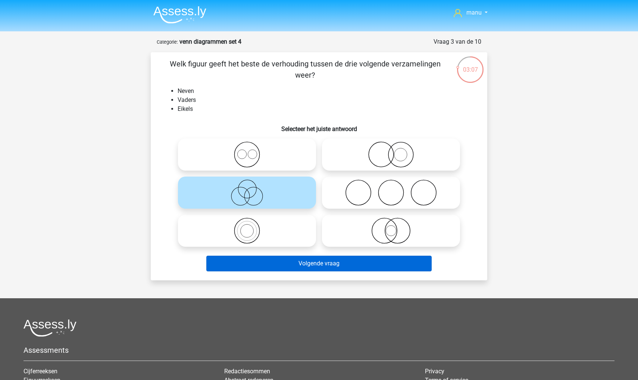
click at [247, 267] on button "Volgende vraag" at bounding box center [319, 264] width 226 height 16
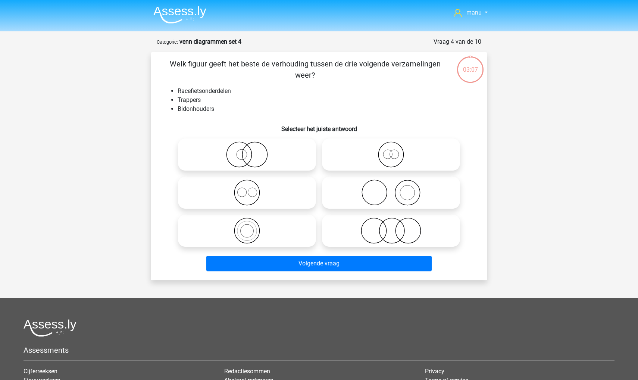
scroll to position [37, 0]
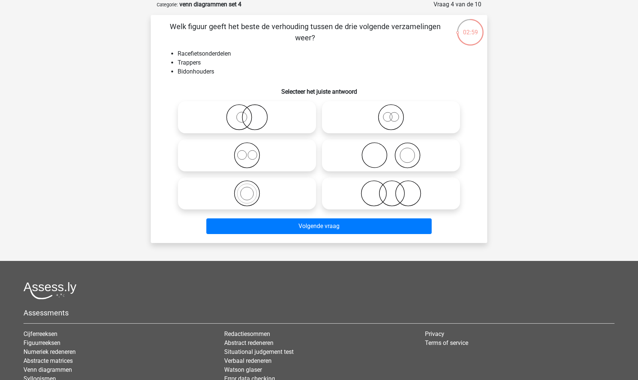
click at [233, 160] on icon at bounding box center [247, 155] width 132 height 26
click at [247, 151] on input "radio" at bounding box center [249, 149] width 5 height 5
radio input "true"
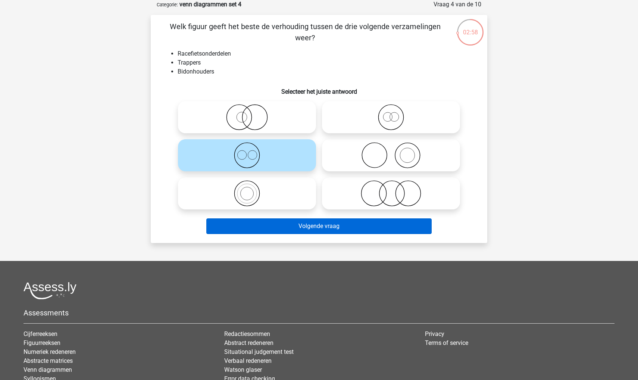
click at [259, 219] on button "Volgende vraag" at bounding box center [319, 226] width 226 height 16
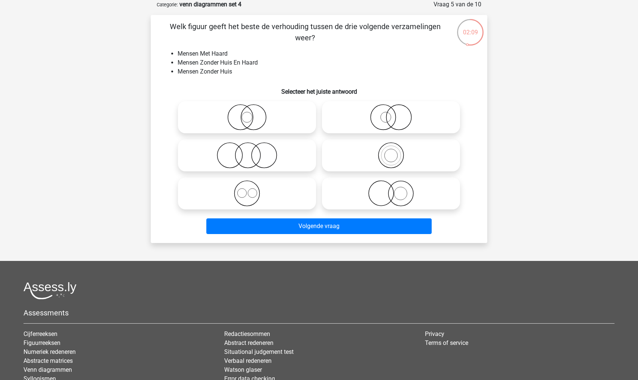
click at [280, 142] on label at bounding box center [247, 155] width 138 height 32
click at [252, 147] on input "radio" at bounding box center [249, 149] width 5 height 5
radio input "true"
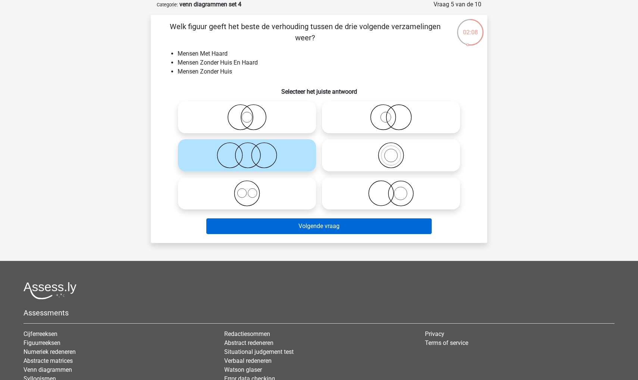
click at [314, 222] on button "Volgende vraag" at bounding box center [319, 226] width 226 height 16
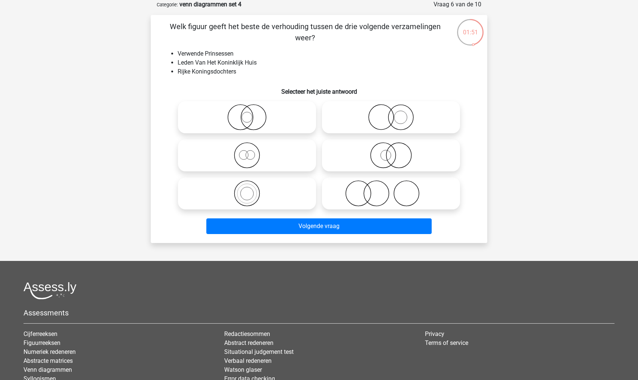
click at [242, 113] on icon at bounding box center [247, 117] width 132 height 26
click at [247, 113] on input "radio" at bounding box center [249, 111] width 5 height 5
radio input "true"
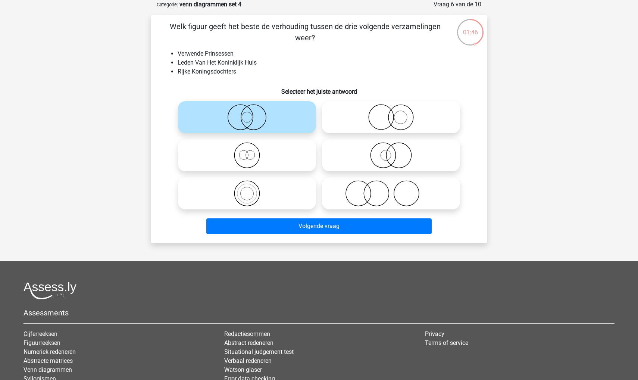
click at [237, 162] on icon at bounding box center [247, 155] width 132 height 26
click at [247, 151] on input "radio" at bounding box center [249, 149] width 5 height 5
radio input "true"
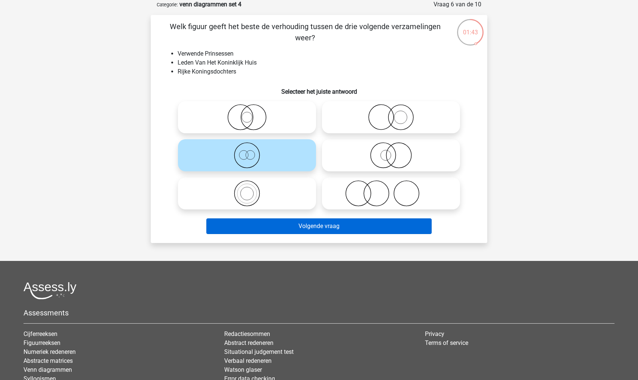
click at [237, 232] on button "Volgende vraag" at bounding box center [319, 226] width 226 height 16
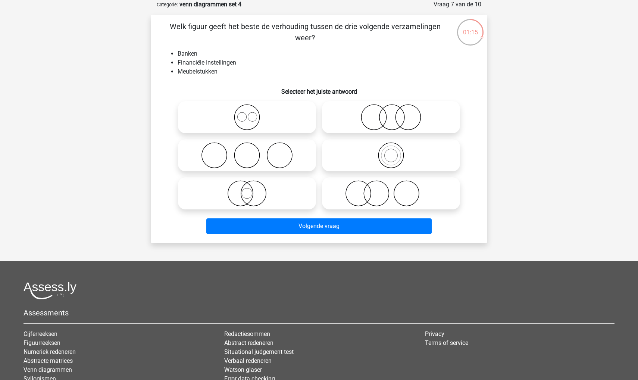
click at [393, 120] on icon at bounding box center [391, 117] width 132 height 26
click at [393, 113] on input "radio" at bounding box center [393, 111] width 5 height 5
radio input "true"
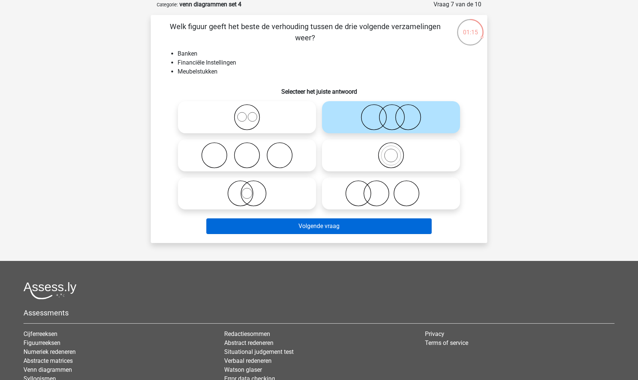
click at [349, 223] on button "Volgende vraag" at bounding box center [319, 226] width 226 height 16
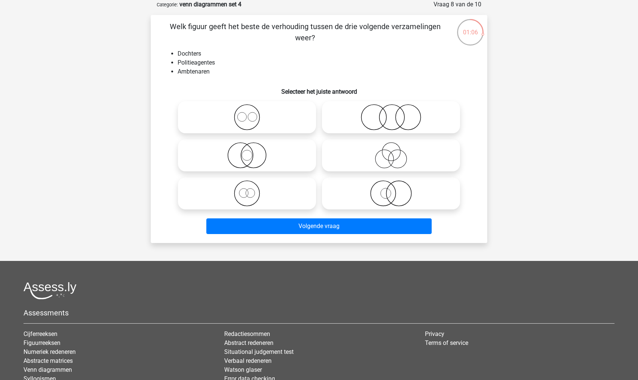
click at [247, 194] on icon at bounding box center [247, 193] width 132 height 26
click at [247, 190] on input "radio" at bounding box center [249, 187] width 5 height 5
radio input "true"
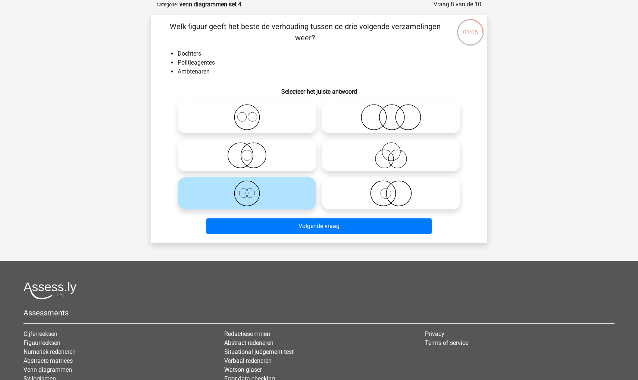
click at [254, 234] on div "Volgende vraag" at bounding box center [319, 227] width 288 height 19
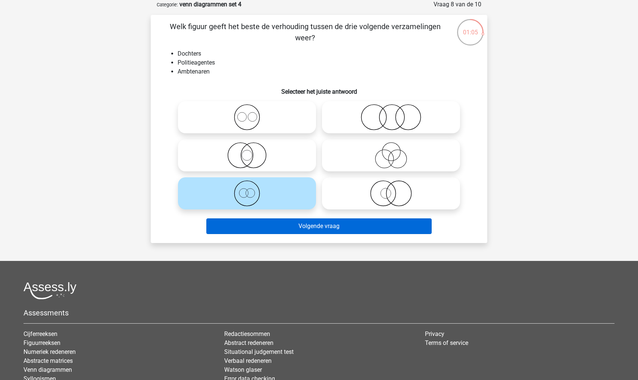
click at [258, 232] on button "Volgende vraag" at bounding box center [319, 226] width 226 height 16
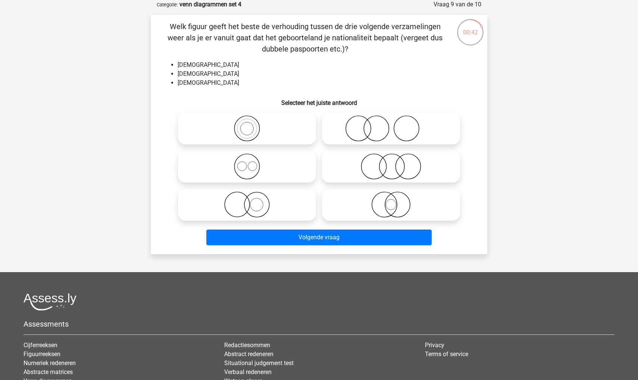
click at [273, 166] on icon at bounding box center [247, 166] width 132 height 26
click at [252, 163] on input "radio" at bounding box center [249, 160] width 5 height 5
radio input "true"
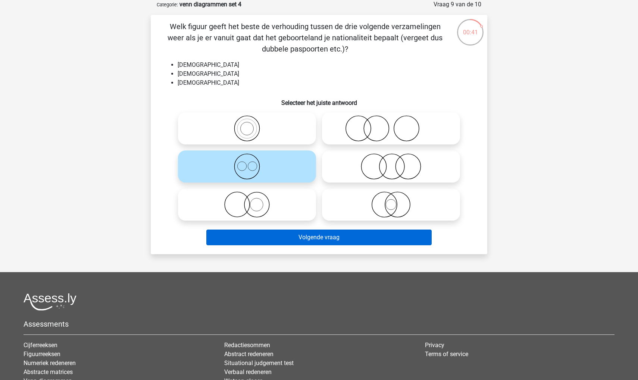
click at [279, 236] on button "Volgende vraag" at bounding box center [319, 237] width 226 height 16
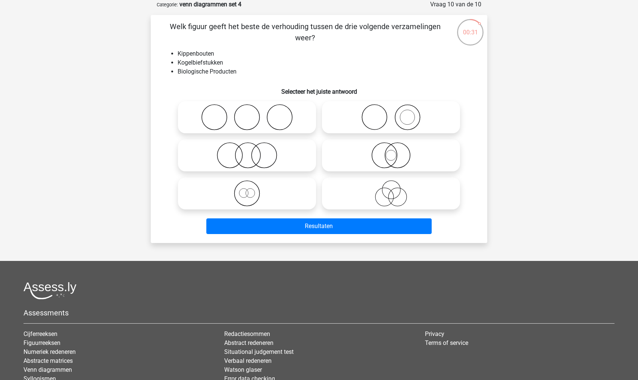
click at [263, 149] on icon at bounding box center [247, 155] width 132 height 26
click at [252, 149] on input "radio" at bounding box center [249, 149] width 5 height 5
radio input "true"
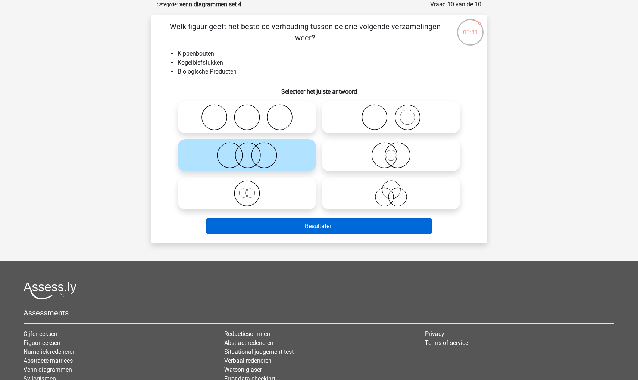
click at [268, 225] on button "Resultaten" at bounding box center [319, 226] width 226 height 16
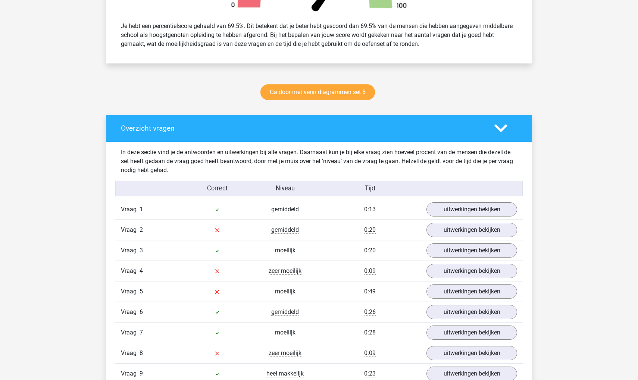
scroll to position [317, 0]
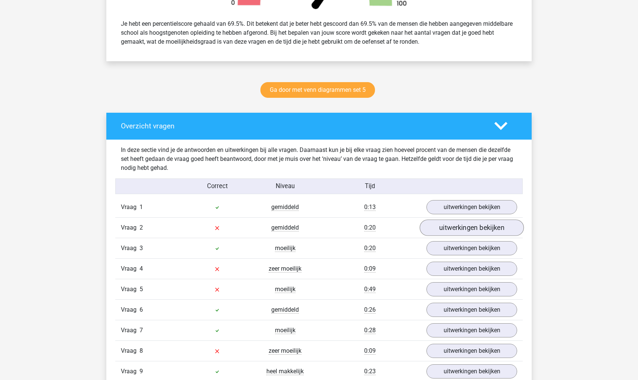
click at [438, 231] on link "uitwerkingen bekijken" at bounding box center [472, 228] width 104 height 16
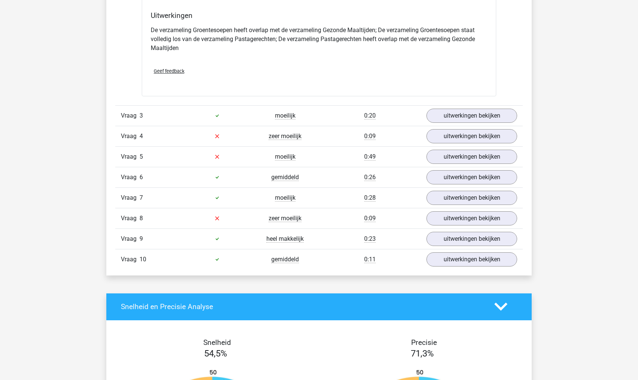
scroll to position [750, 0]
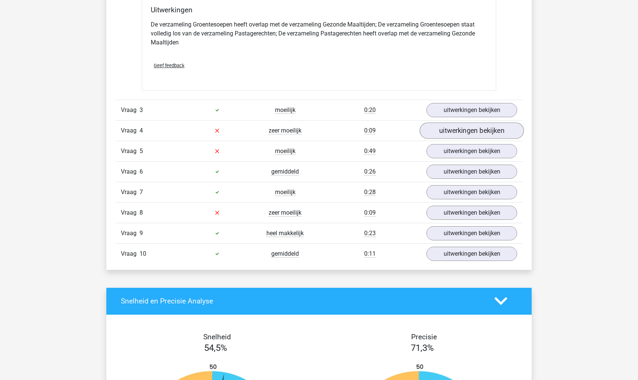
click at [439, 134] on link "uitwerkingen bekijken" at bounding box center [472, 130] width 104 height 16
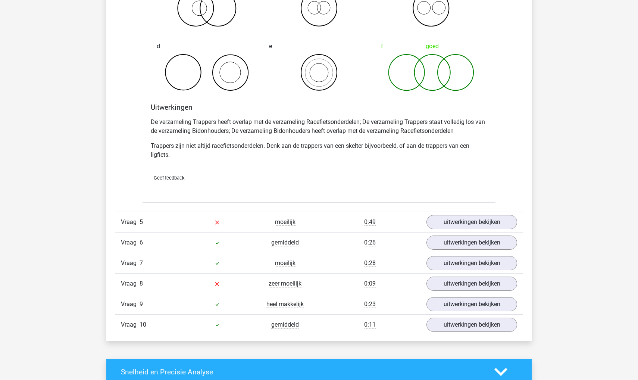
scroll to position [997, 0]
click at [449, 219] on link "uitwerkingen bekijken" at bounding box center [472, 221] width 104 height 16
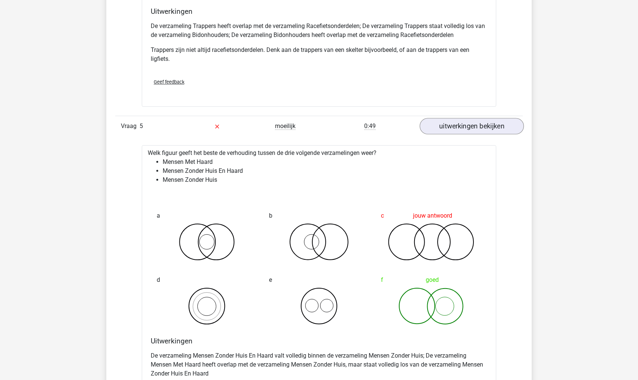
scroll to position [1106, 0]
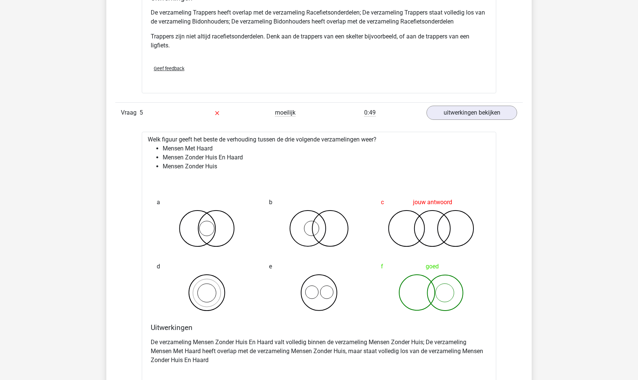
click at [243, 158] on li "Mensen Zonder Huis En Haard" at bounding box center [327, 157] width 328 height 9
click at [224, 154] on li "Mensen Zonder Huis En Haard" at bounding box center [327, 157] width 328 height 9
click at [216, 160] on li "Mensen Zonder Huis En Haard" at bounding box center [327, 157] width 328 height 9
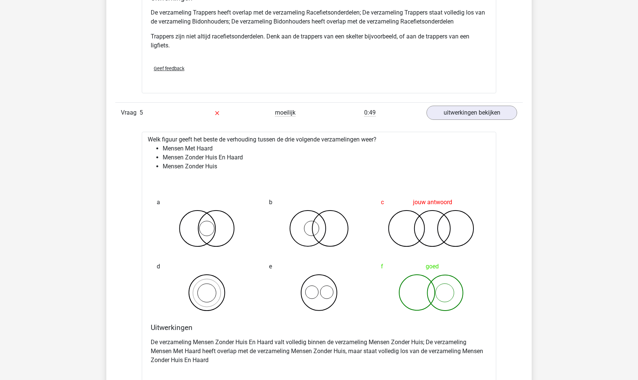
click at [216, 160] on li "Mensen Zonder Huis En Haard" at bounding box center [327, 157] width 328 height 9
click at [209, 163] on li "Mensen Zonder Huis" at bounding box center [327, 166] width 328 height 9
click at [201, 165] on li "Mensen Zonder Huis" at bounding box center [327, 166] width 328 height 9
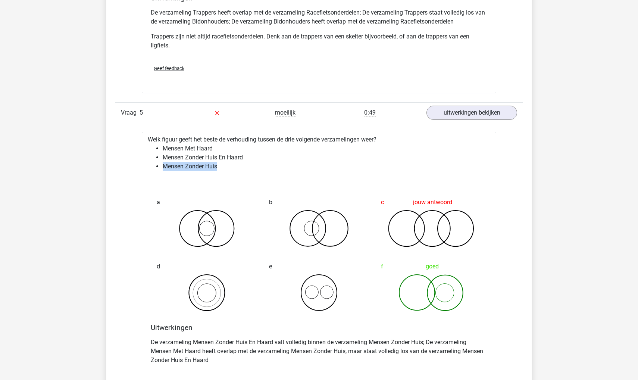
click at [201, 165] on li "Mensen Zonder Huis" at bounding box center [327, 166] width 328 height 9
click at [228, 174] on div "Welk figuur geeft het beste de verhouding tussen de drie volgende verzamelingen…" at bounding box center [319, 270] width 354 height 276
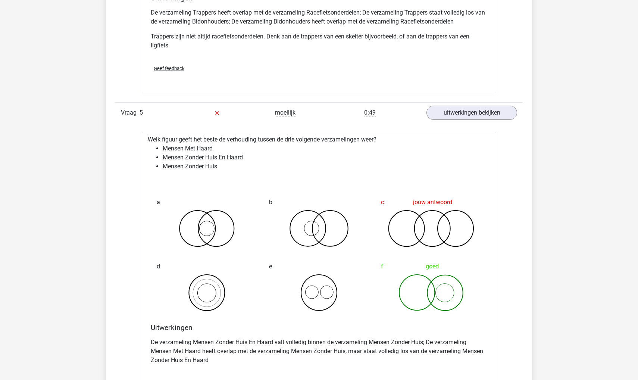
click at [228, 174] on div "Welk figuur geeft het beste de verhouding tussen de drie volgende verzamelingen…" at bounding box center [319, 270] width 354 height 276
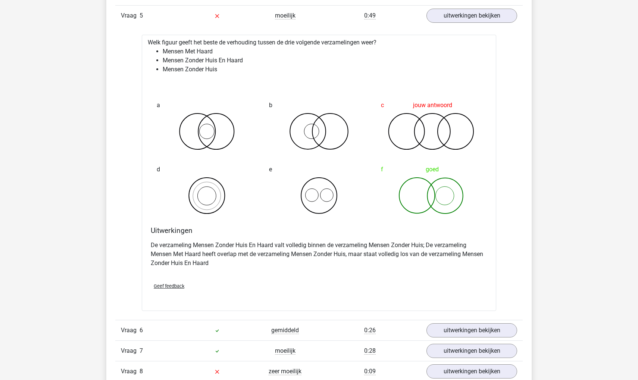
scroll to position [1210, 0]
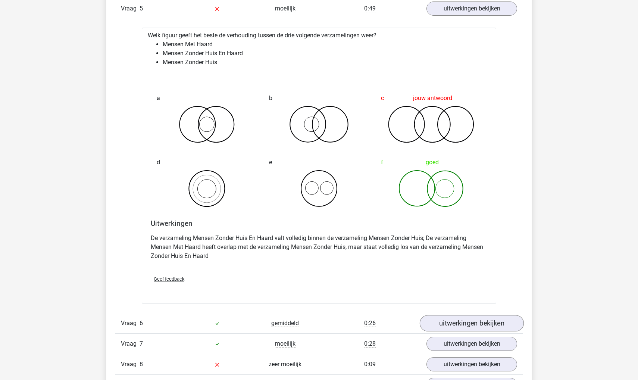
click at [469, 326] on link "uitwerkingen bekijken" at bounding box center [472, 323] width 104 height 16
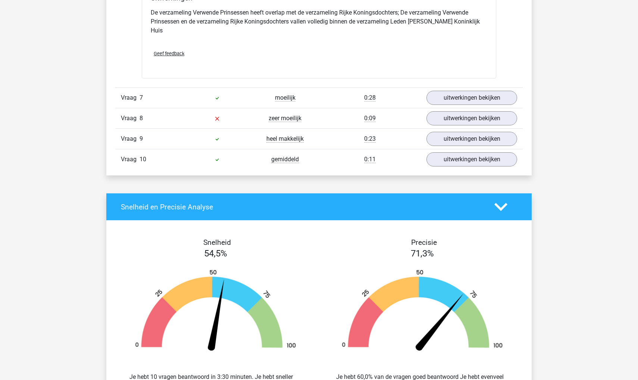
scroll to position [1753, 0]
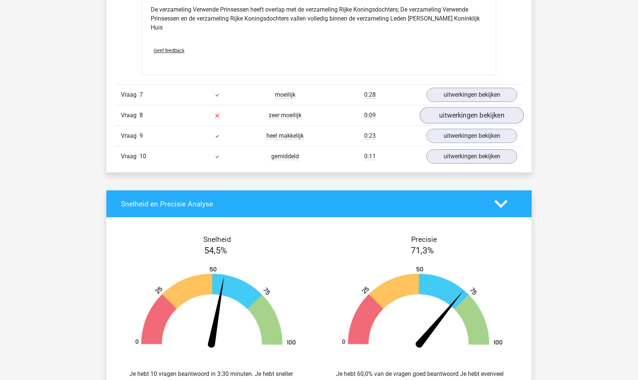
click at [458, 107] on link "uitwerkingen bekijken" at bounding box center [472, 115] width 104 height 16
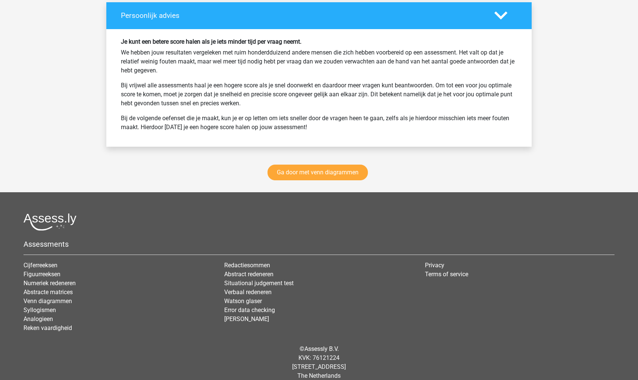
scroll to position [2477, 0]
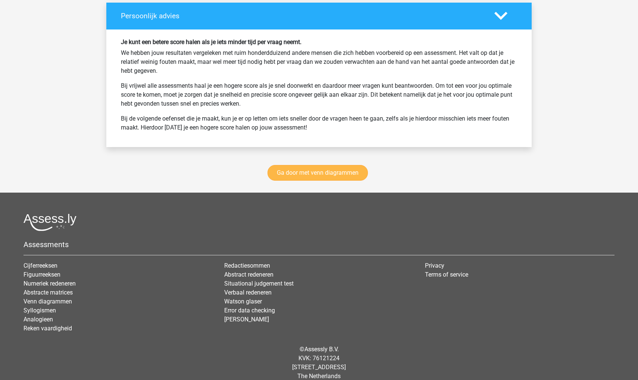
click at [338, 165] on link "Ga door met venn diagrammen" at bounding box center [317, 173] width 100 height 16
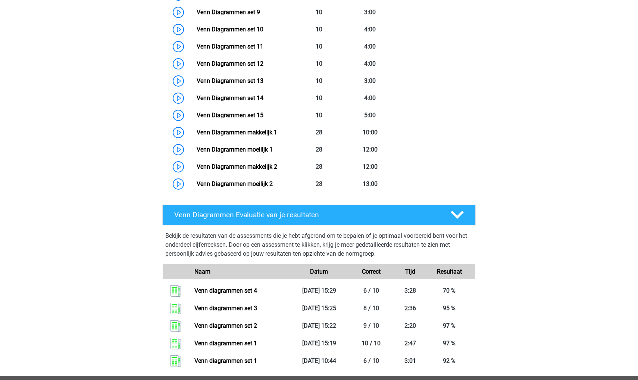
scroll to position [328, 0]
